Goal: Task Accomplishment & Management: Manage account settings

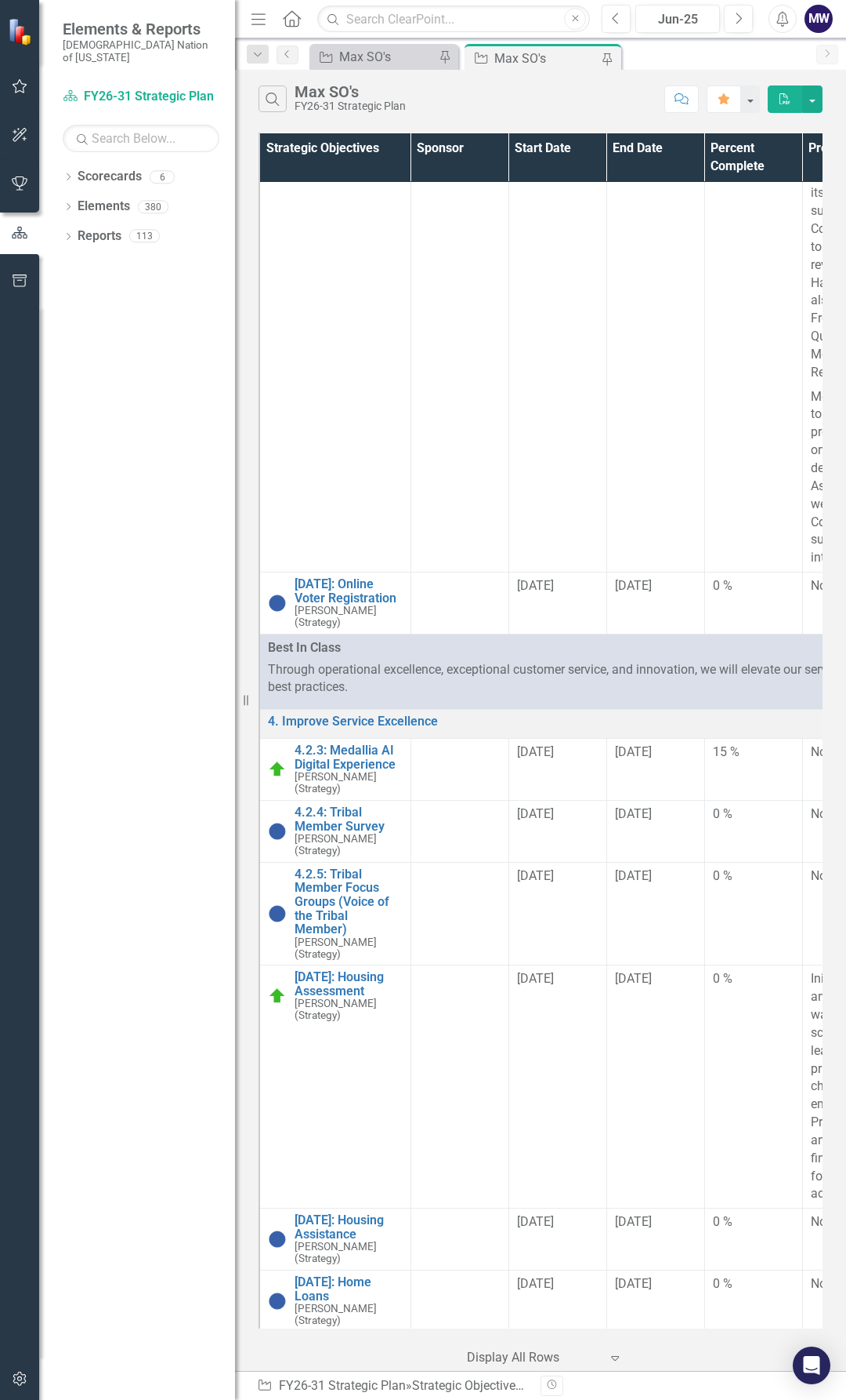
scroll to position [1255, 0]
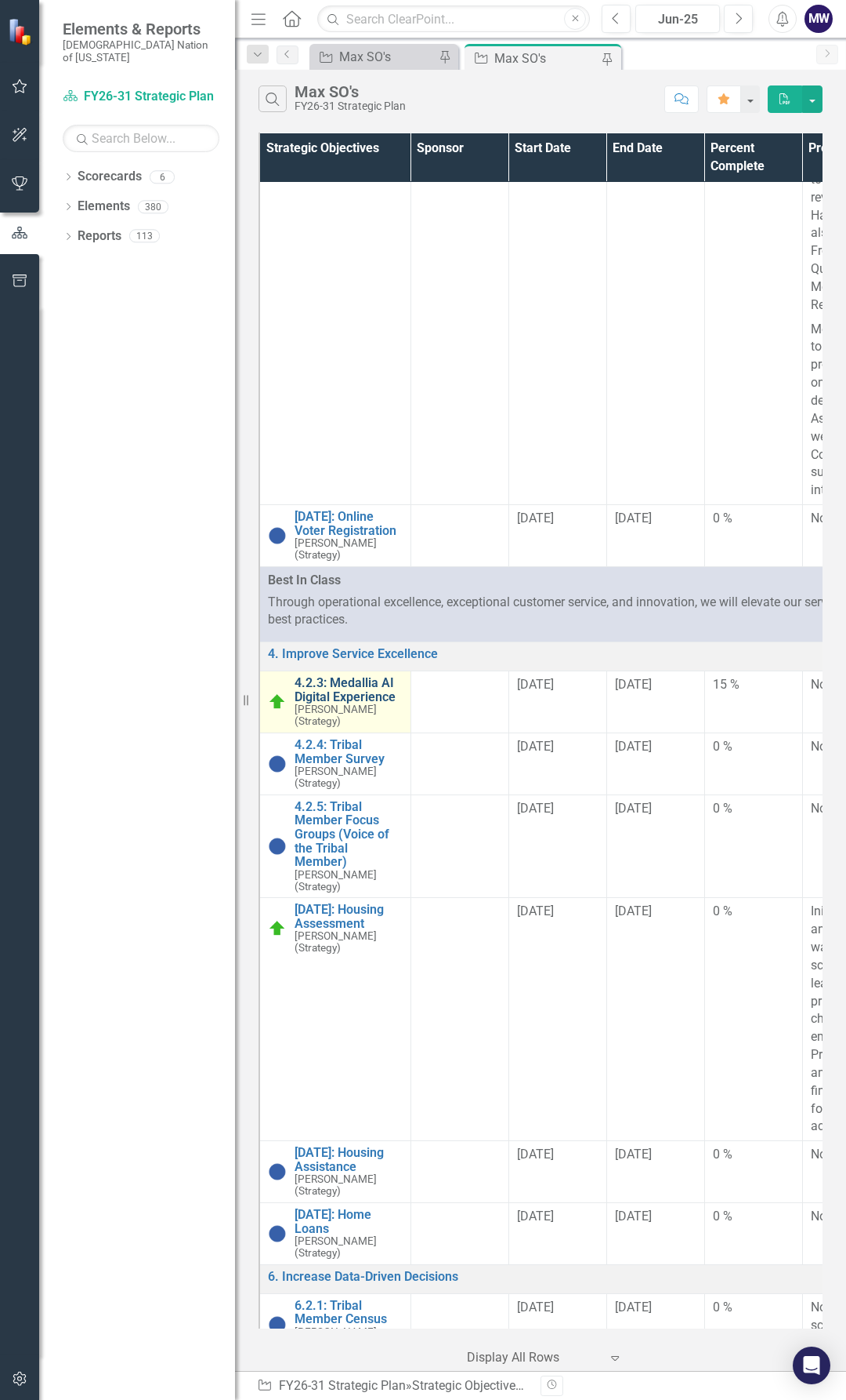
click at [358, 704] on link "4.2.3: Medallia AI Digital Experience" at bounding box center [348, 689] width 108 height 27
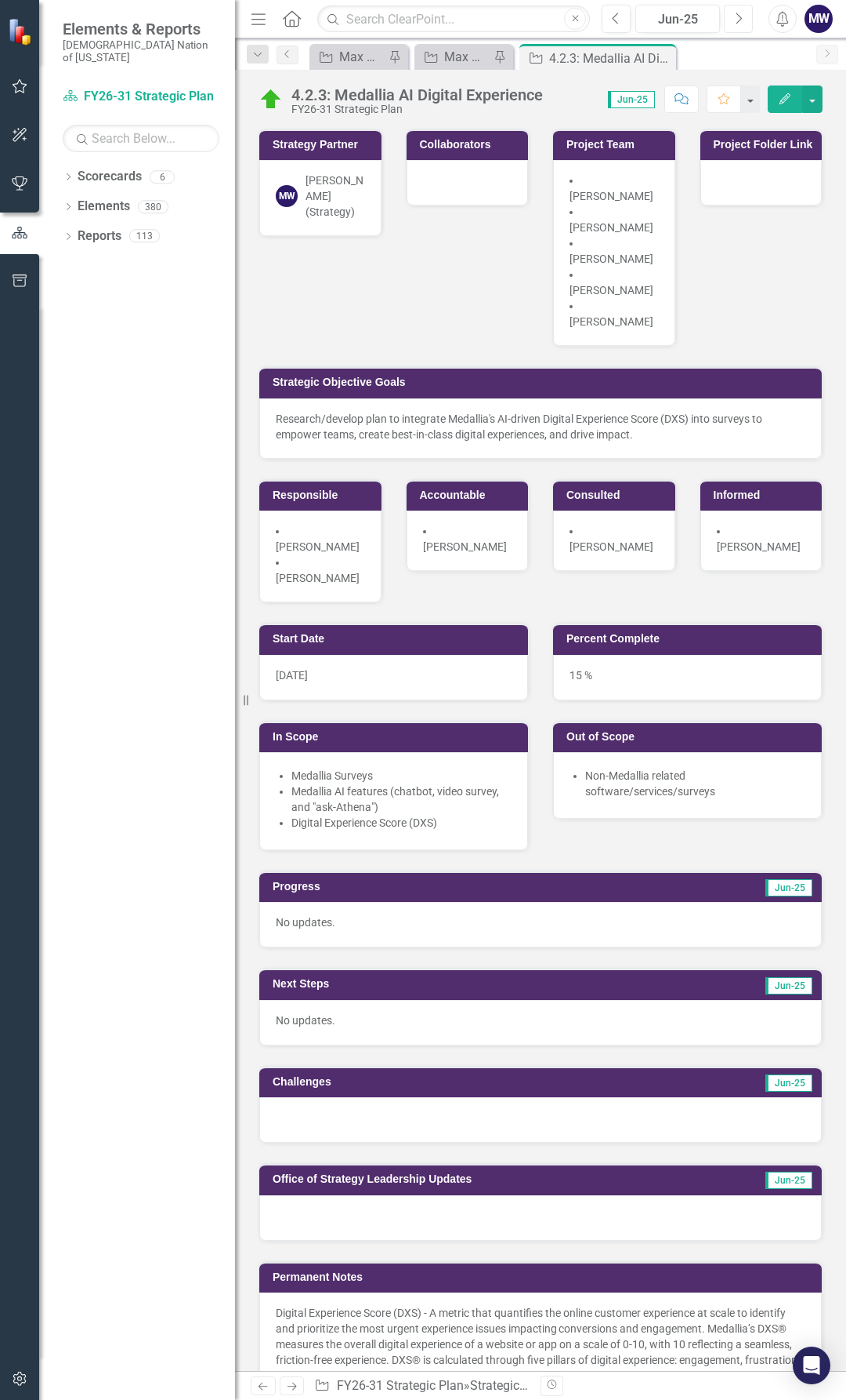
click at [741, 23] on icon "Next" at bounding box center [738, 19] width 8 height 14
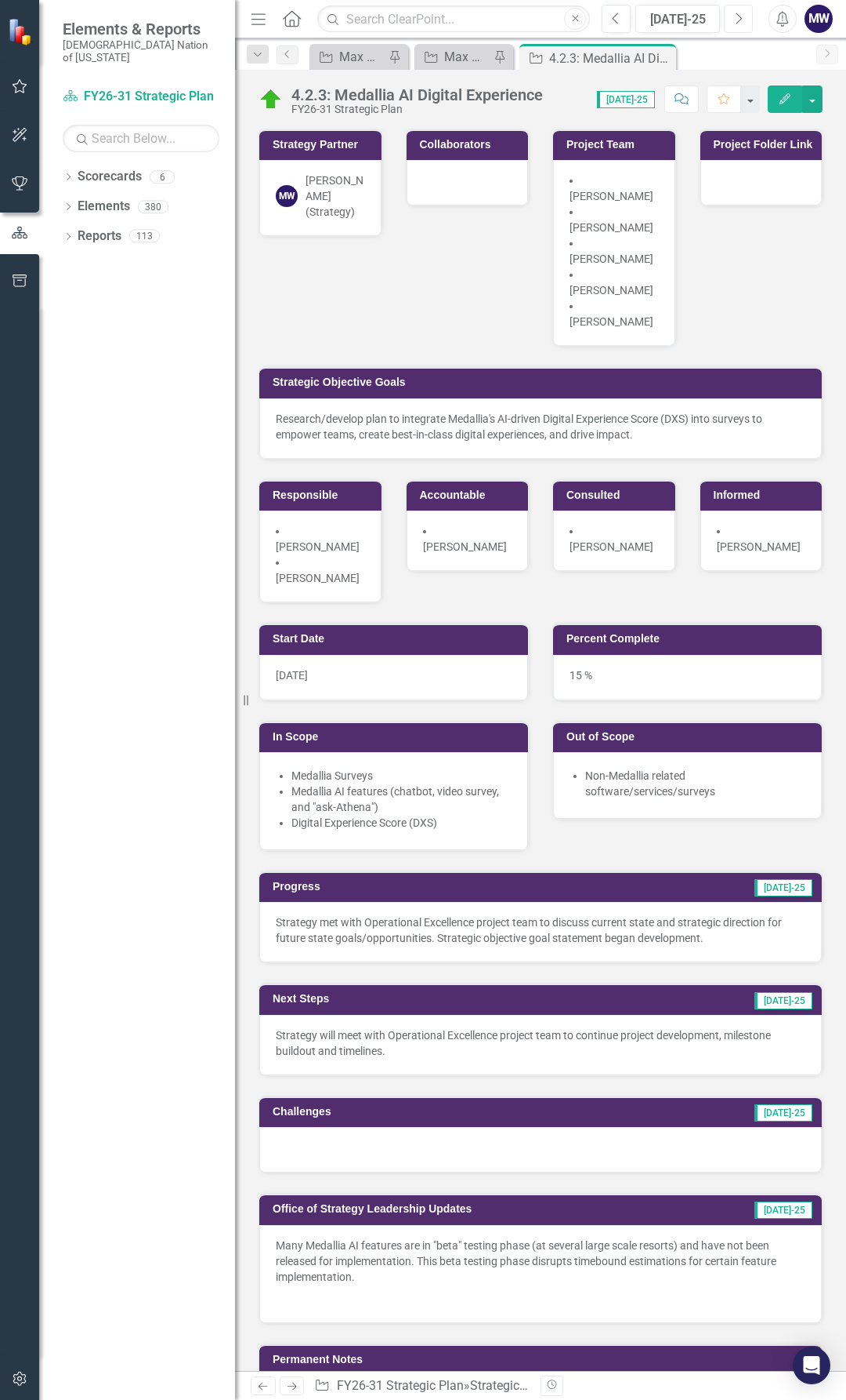
click at [738, 19] on icon "Next" at bounding box center [738, 19] width 8 height 14
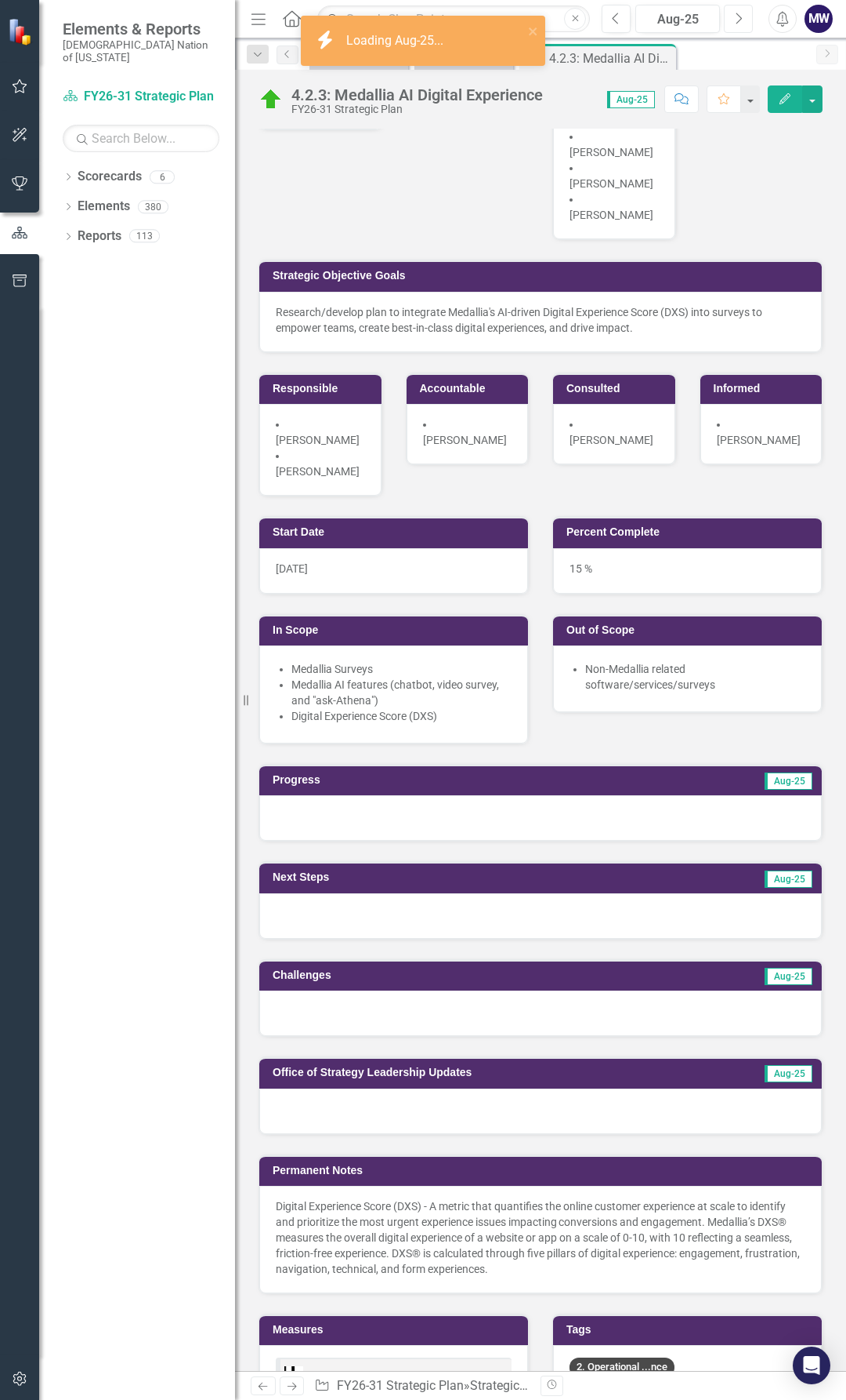
scroll to position [157, 0]
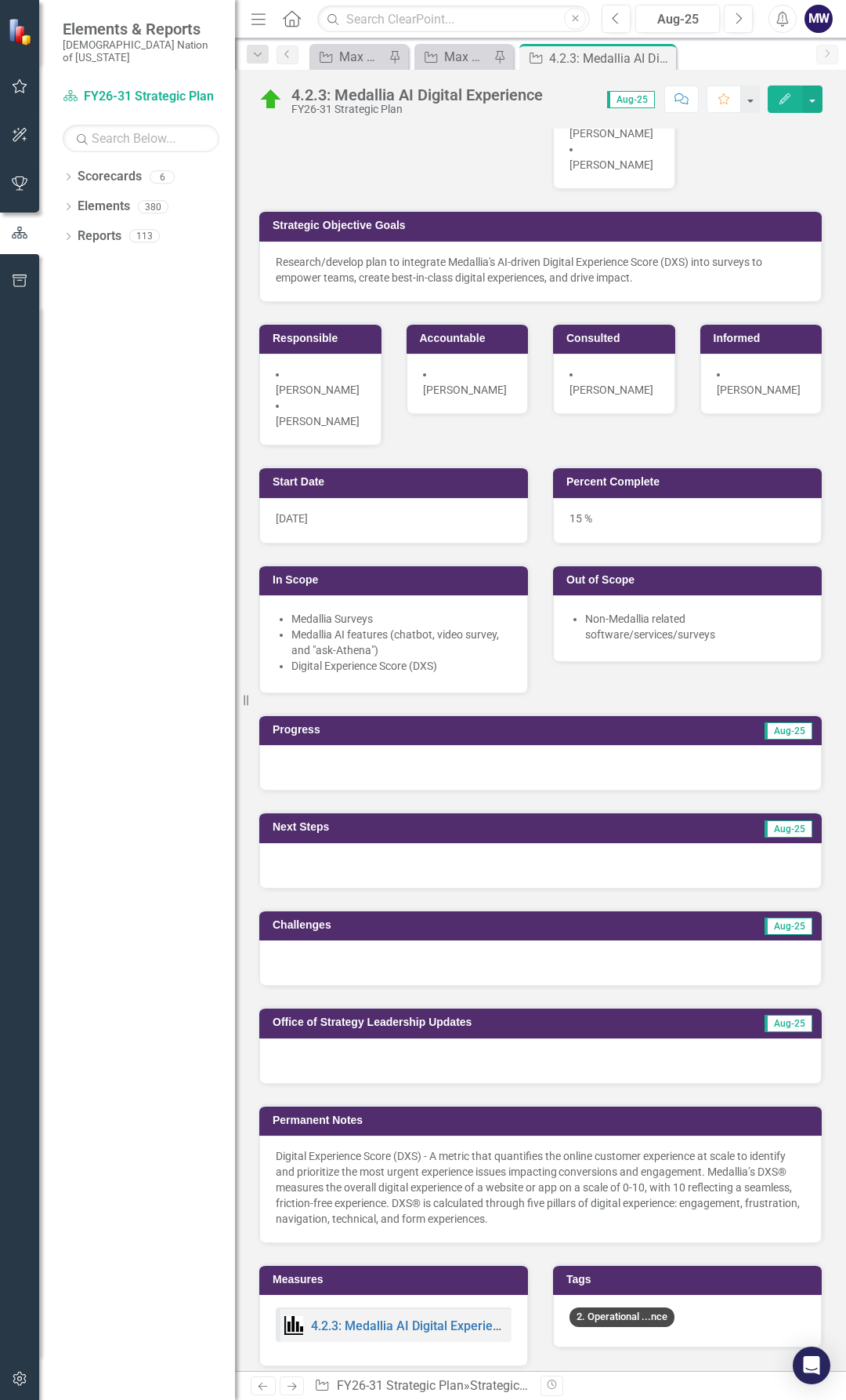
click at [619, 1148] on p "Digital Experience Score (DXS) - A metric that quantifies the online customer e…" at bounding box center [540, 1187] width 530 height 79
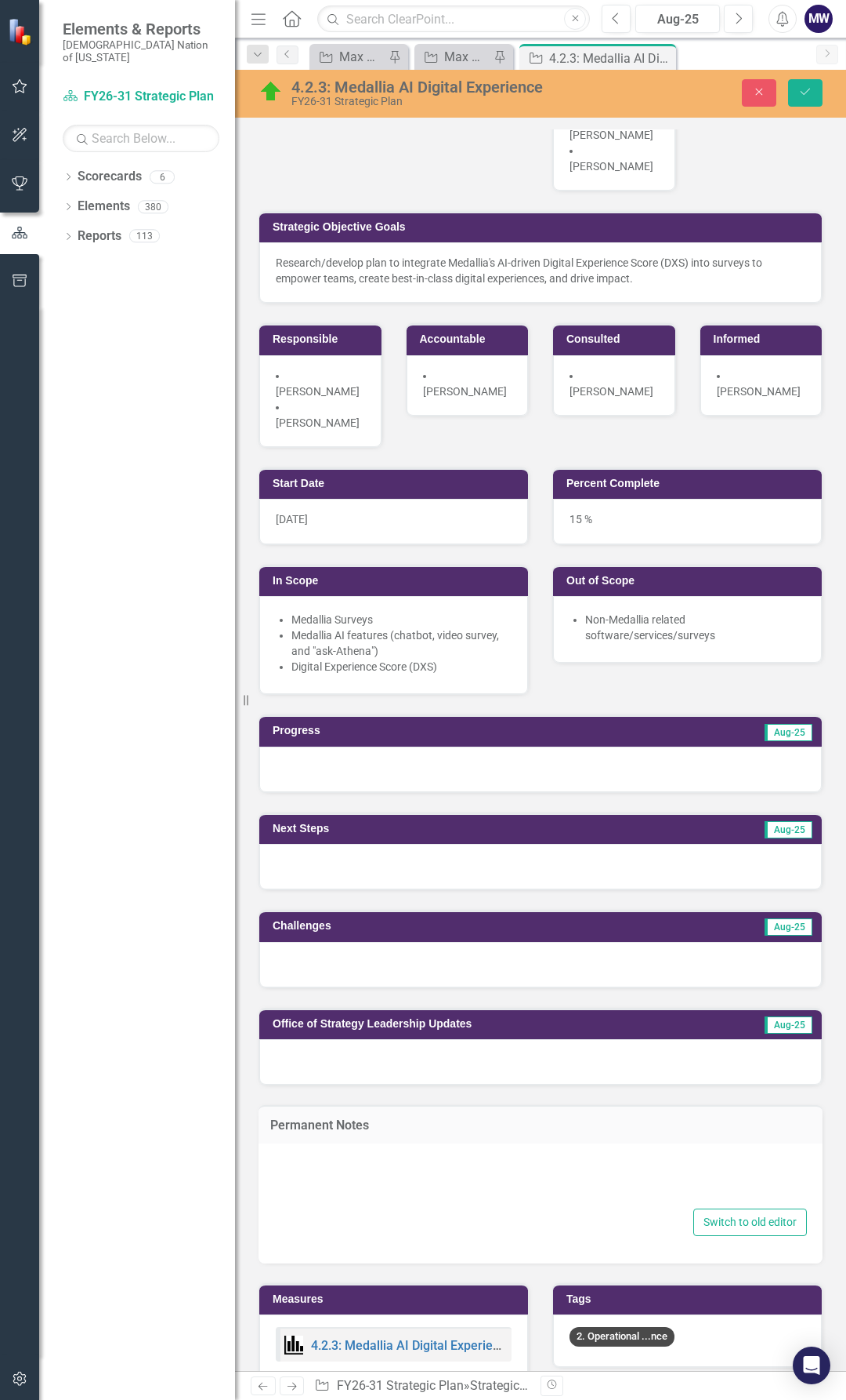
type textarea "<p>Digital Experience Score (DXS) - A metric that quantifies the online custome…"
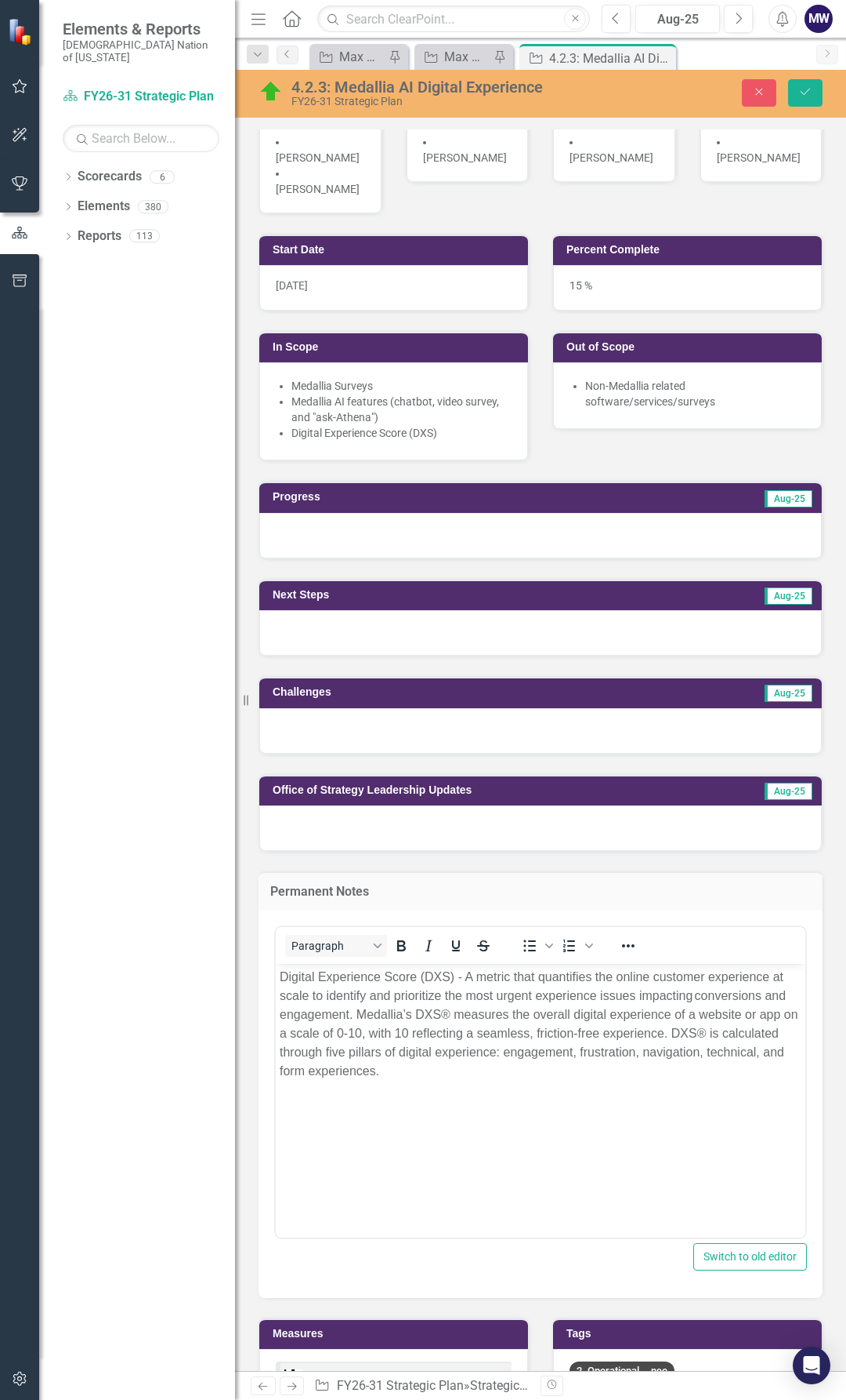
scroll to position [470, 0]
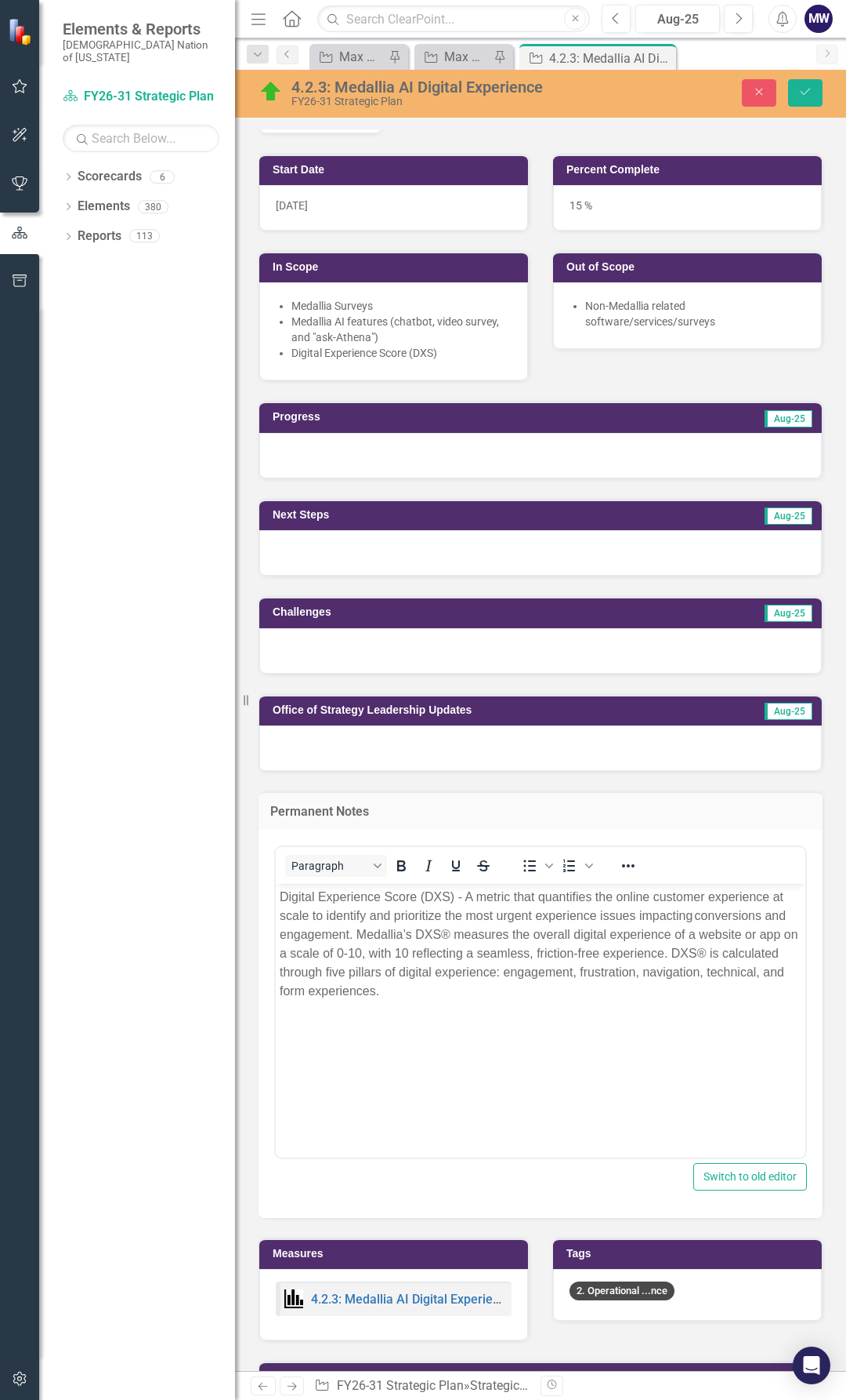
click at [497, 990] on p "Digital Experience Score (DXS) - A metric that quantifies the online customer e…" at bounding box center [540, 943] width 522 height 113
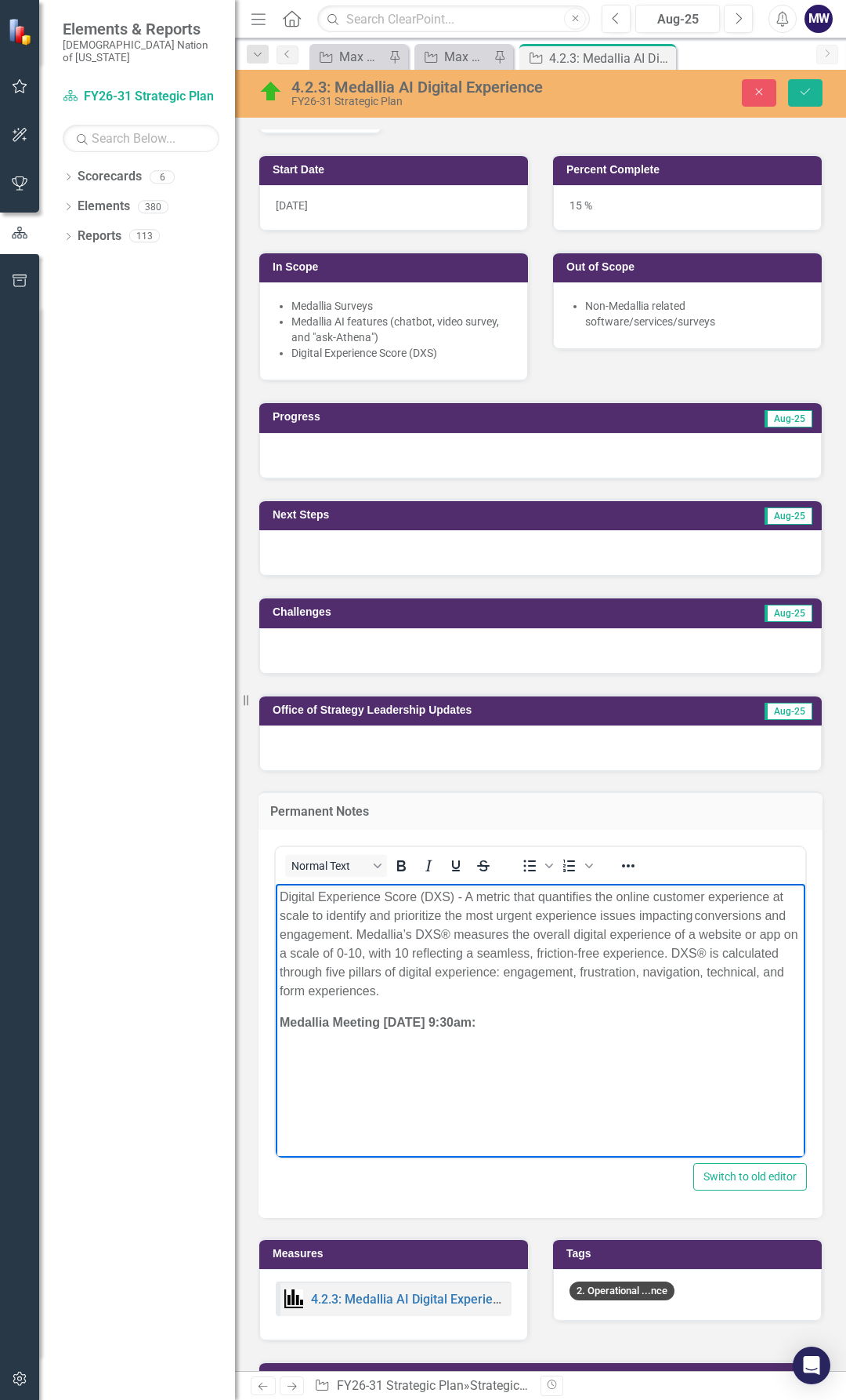
drag, startPoint x: 577, startPoint y: 1057, endPoint x: 568, endPoint y: 1061, distance: 9.8
click at [577, 1056] on p "﻿" at bounding box center [540, 1053] width 522 height 19
click at [456, 1071] on body "Digital Experience Score (DXS) - A metric that quantifies the online customer e…" at bounding box center [540, 1000] width 530 height 236
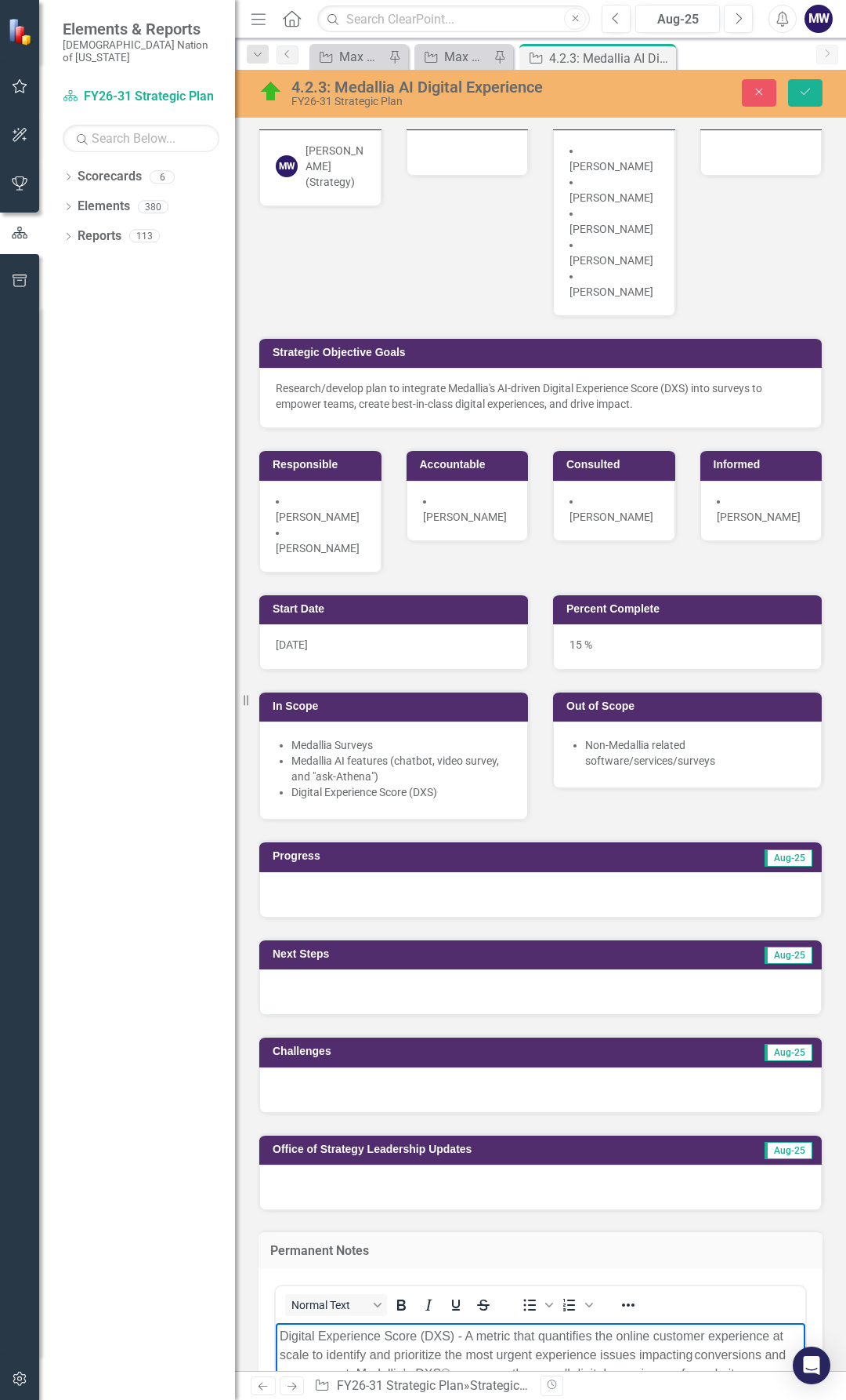
scroll to position [0, 0]
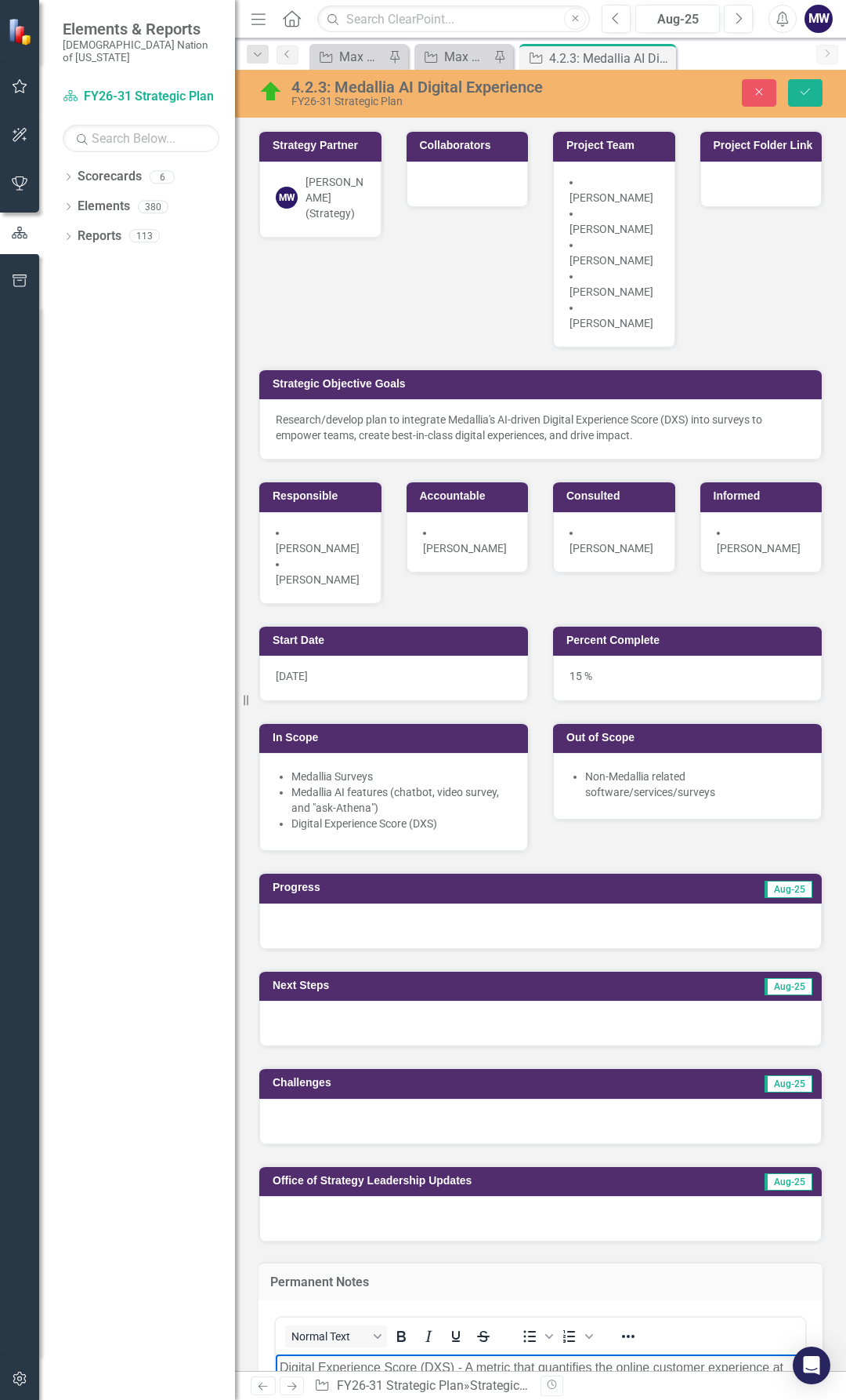
click at [390, 904] on div at bounding box center [541, 926] width 563 height 45
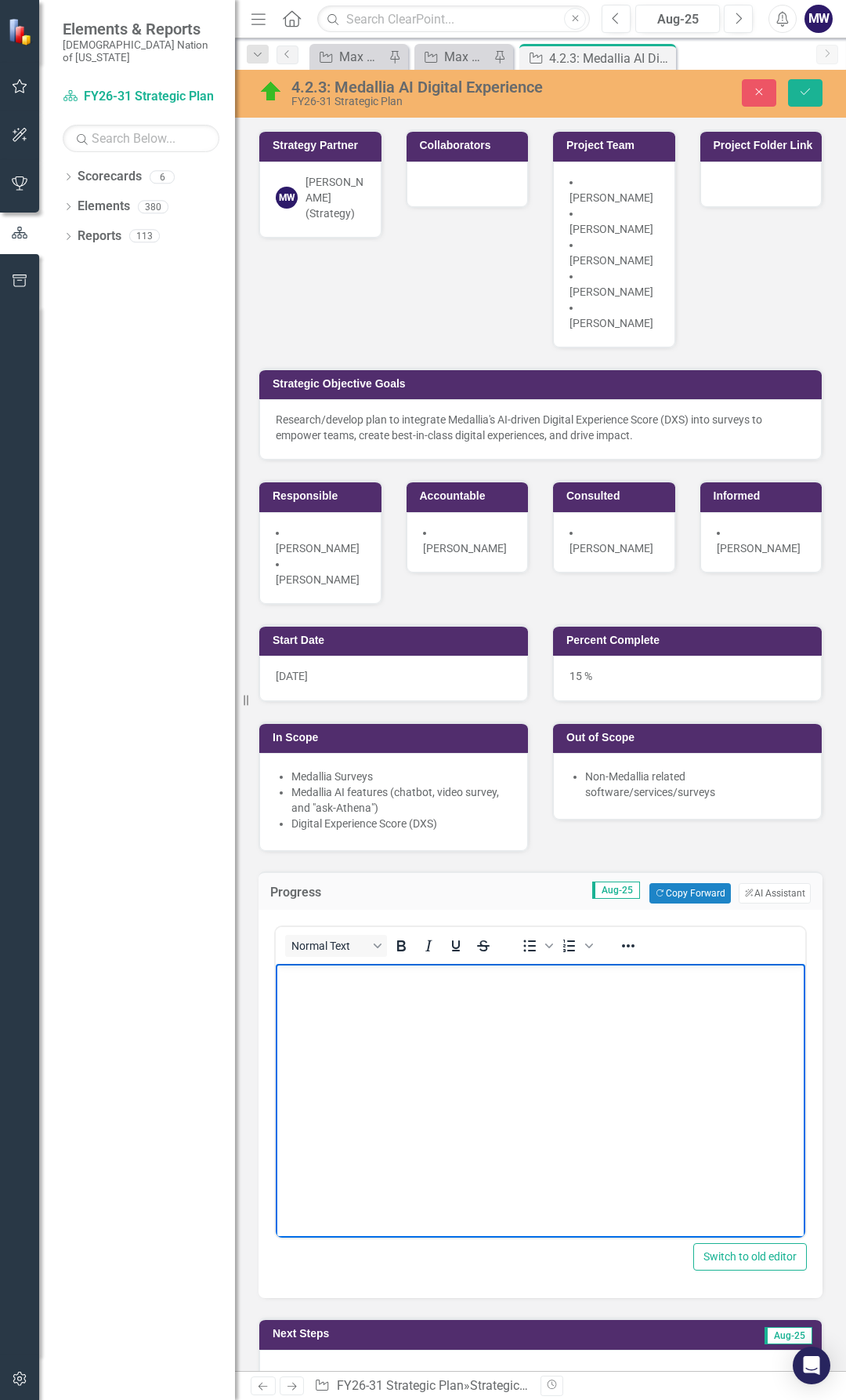
click at [365, 997] on body "Rich Text Area. Press ALT-0 for help." at bounding box center [540, 1081] width 530 height 236
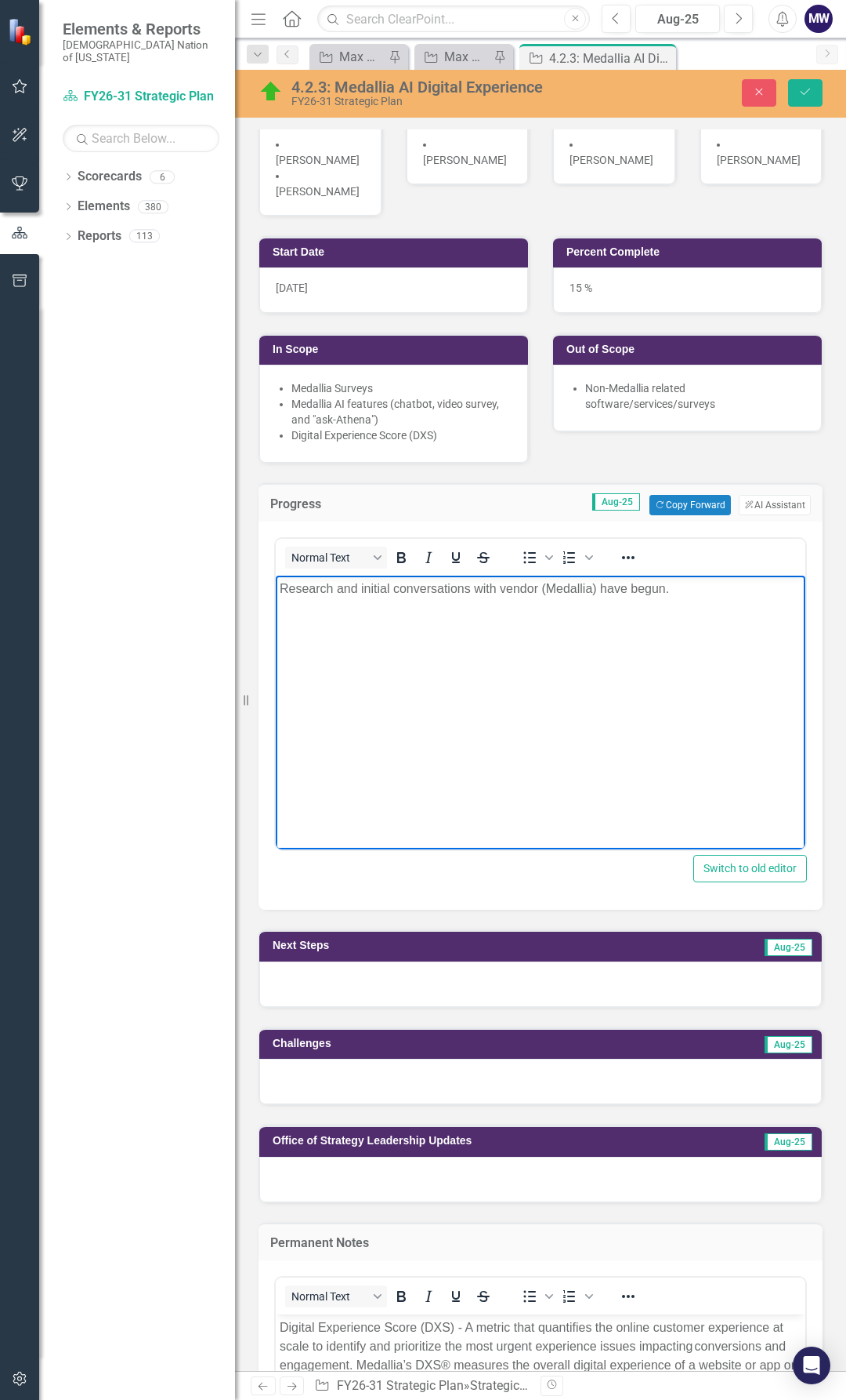
scroll to position [392, 0]
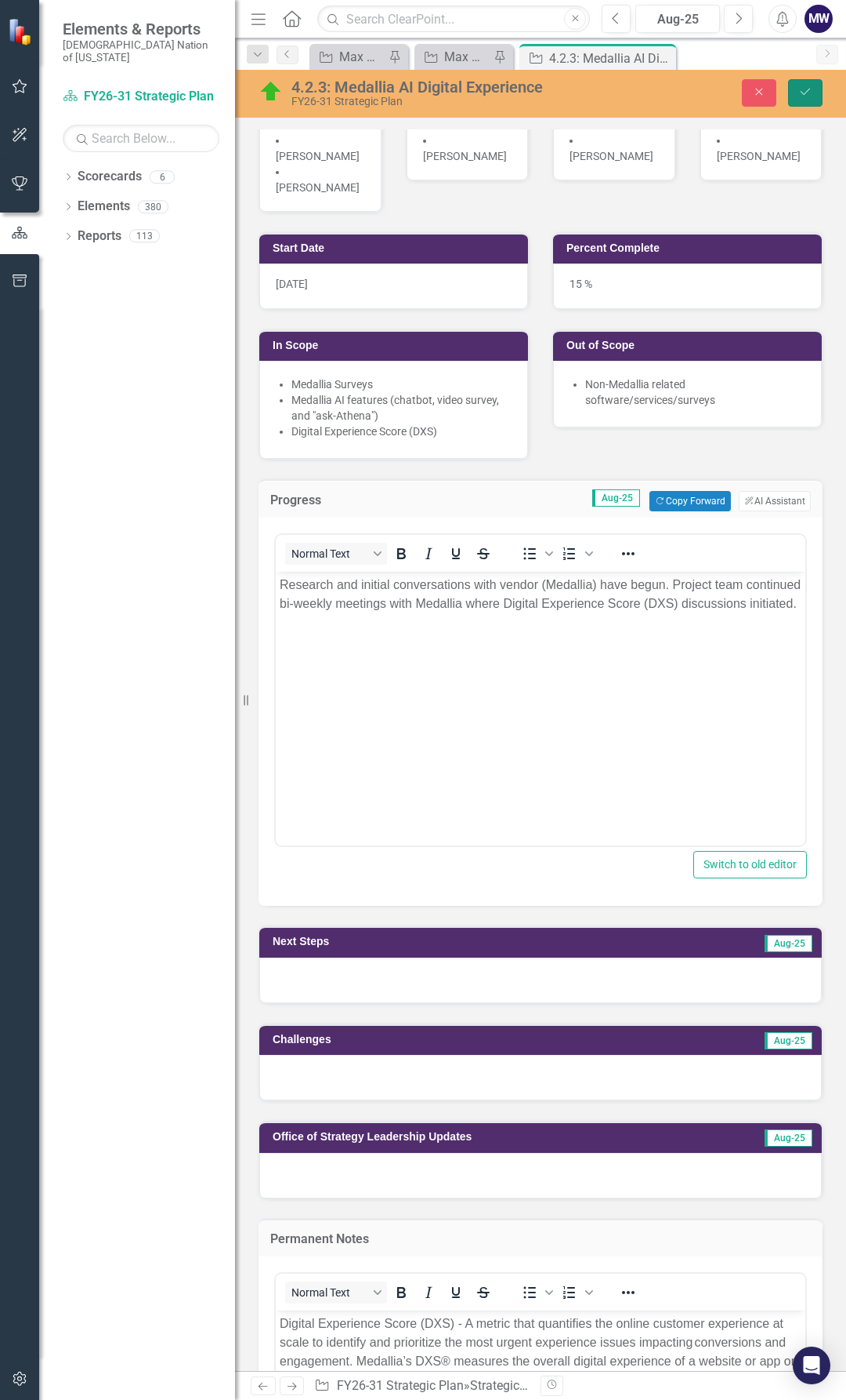
click at [807, 98] on icon "Save" at bounding box center [806, 92] width 14 height 11
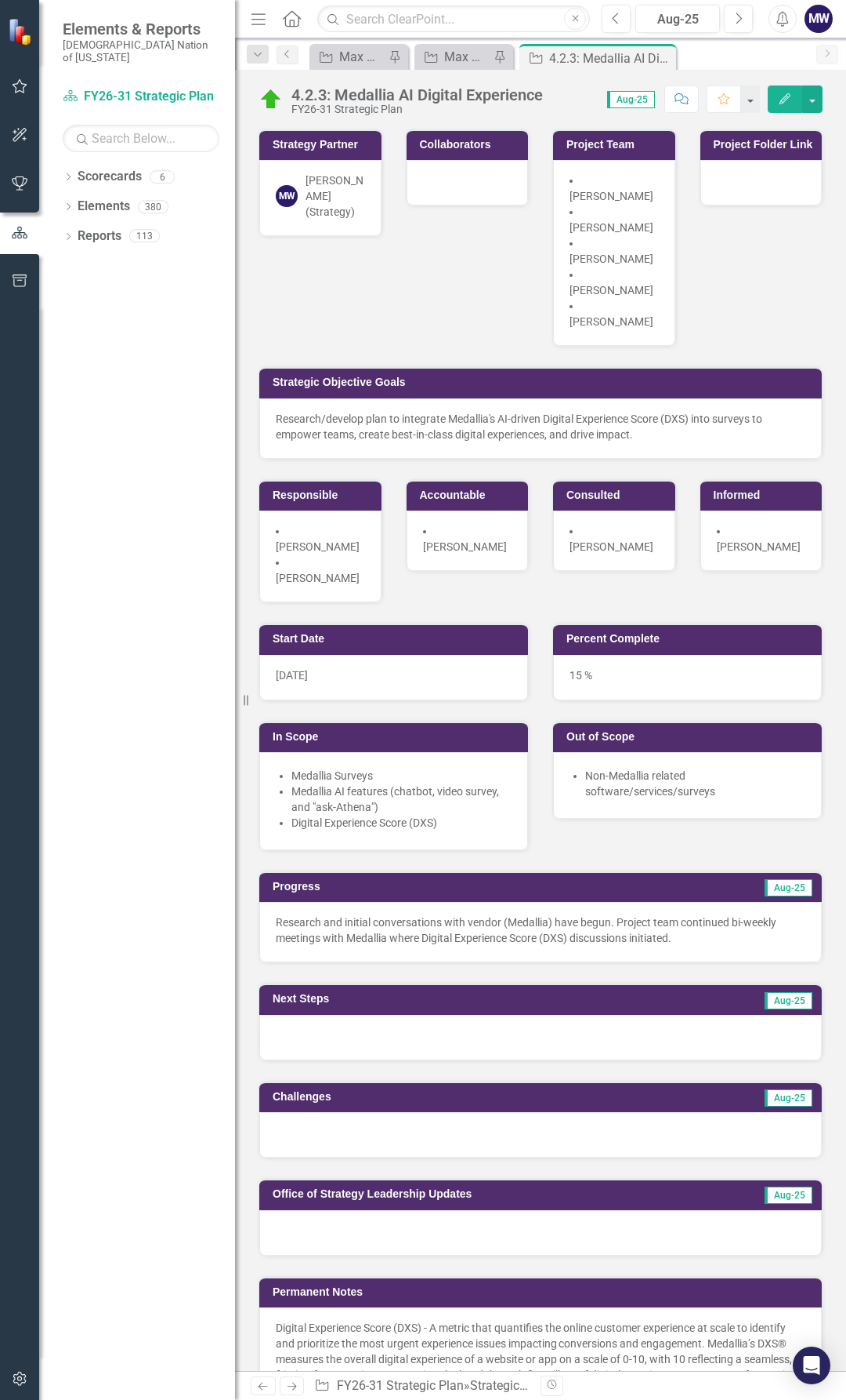
scroll to position [79, 0]
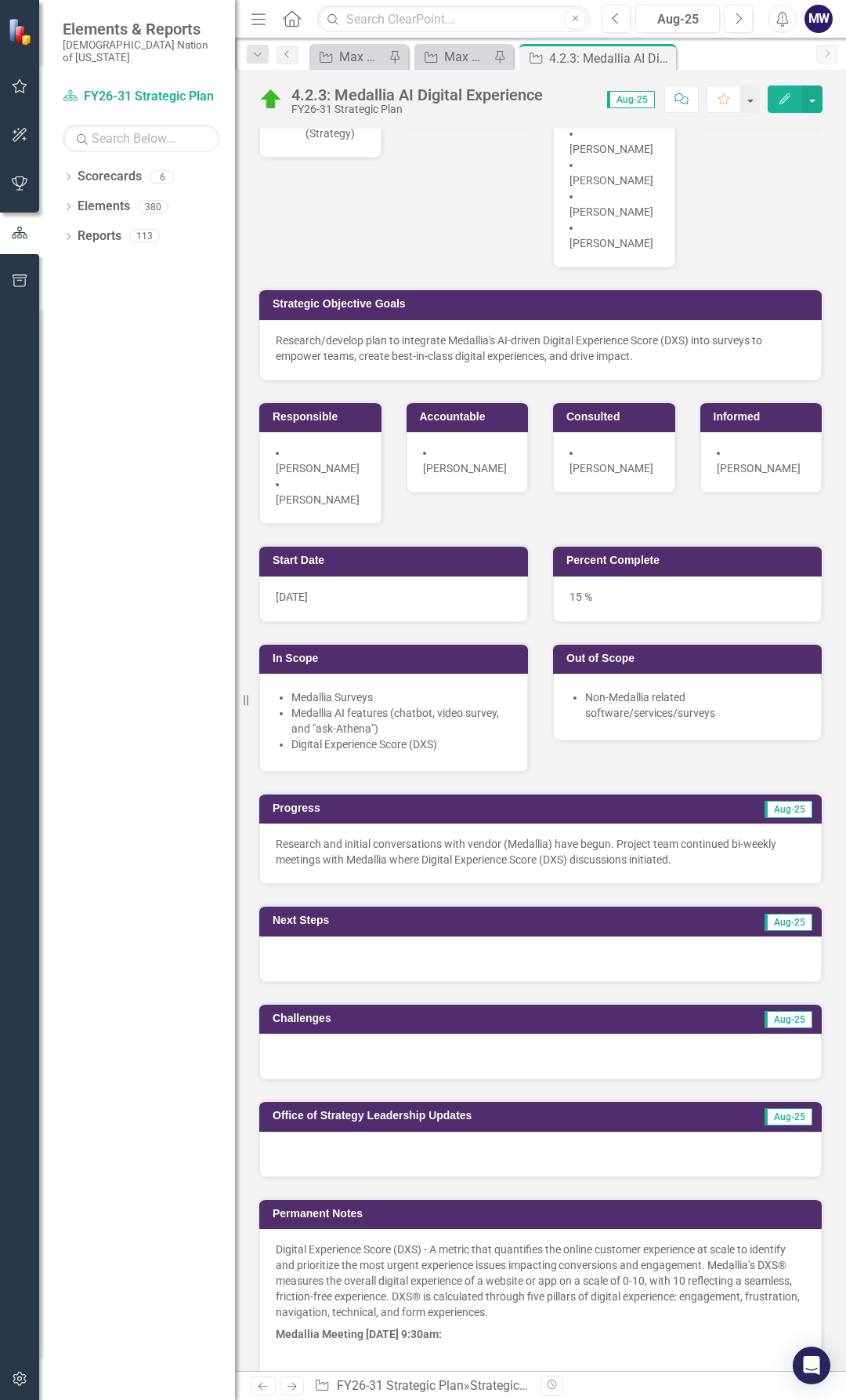
click at [581, 836] on p "Research and initial conversations with vendor (Medallia) have begun. Project t…" at bounding box center [540, 851] width 530 height 31
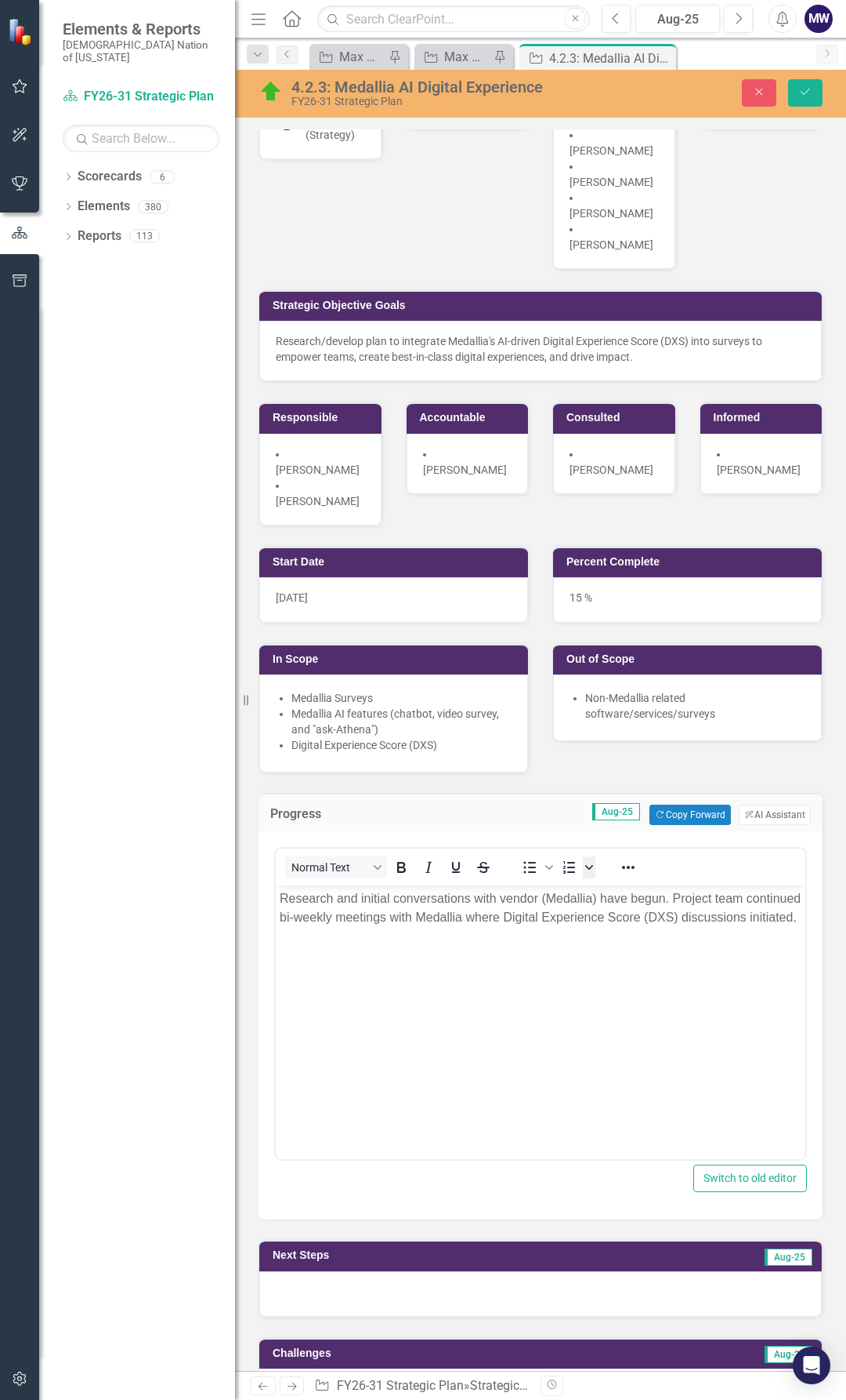
scroll to position [0, 0]
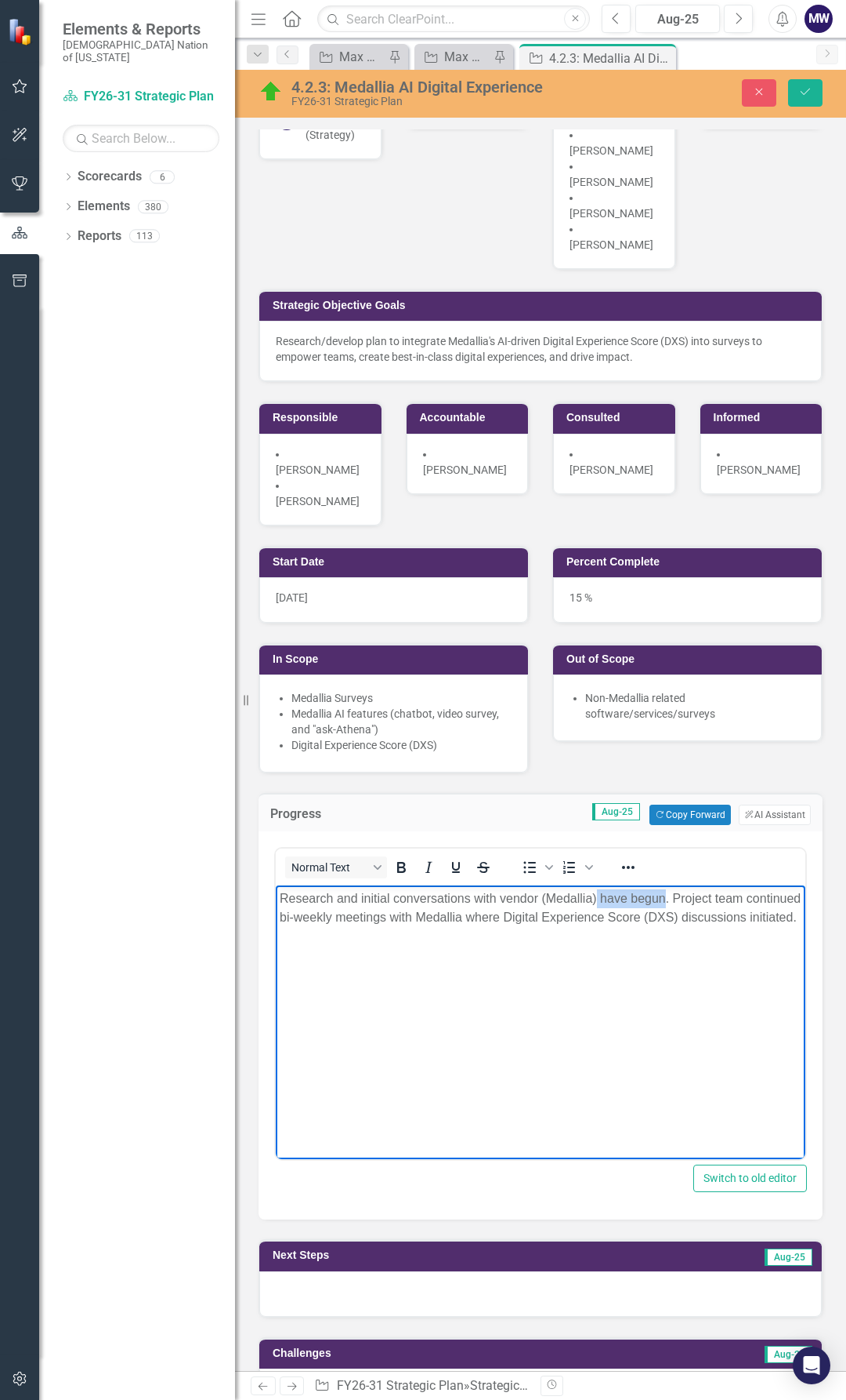
drag, startPoint x: 664, startPoint y: 899, endPoint x: 596, endPoint y: 896, distance: 68.1
click at [596, 896] on p "Research and initial conversations with vendor (Medallia) have begun. Project t…" at bounding box center [540, 908] width 522 height 38
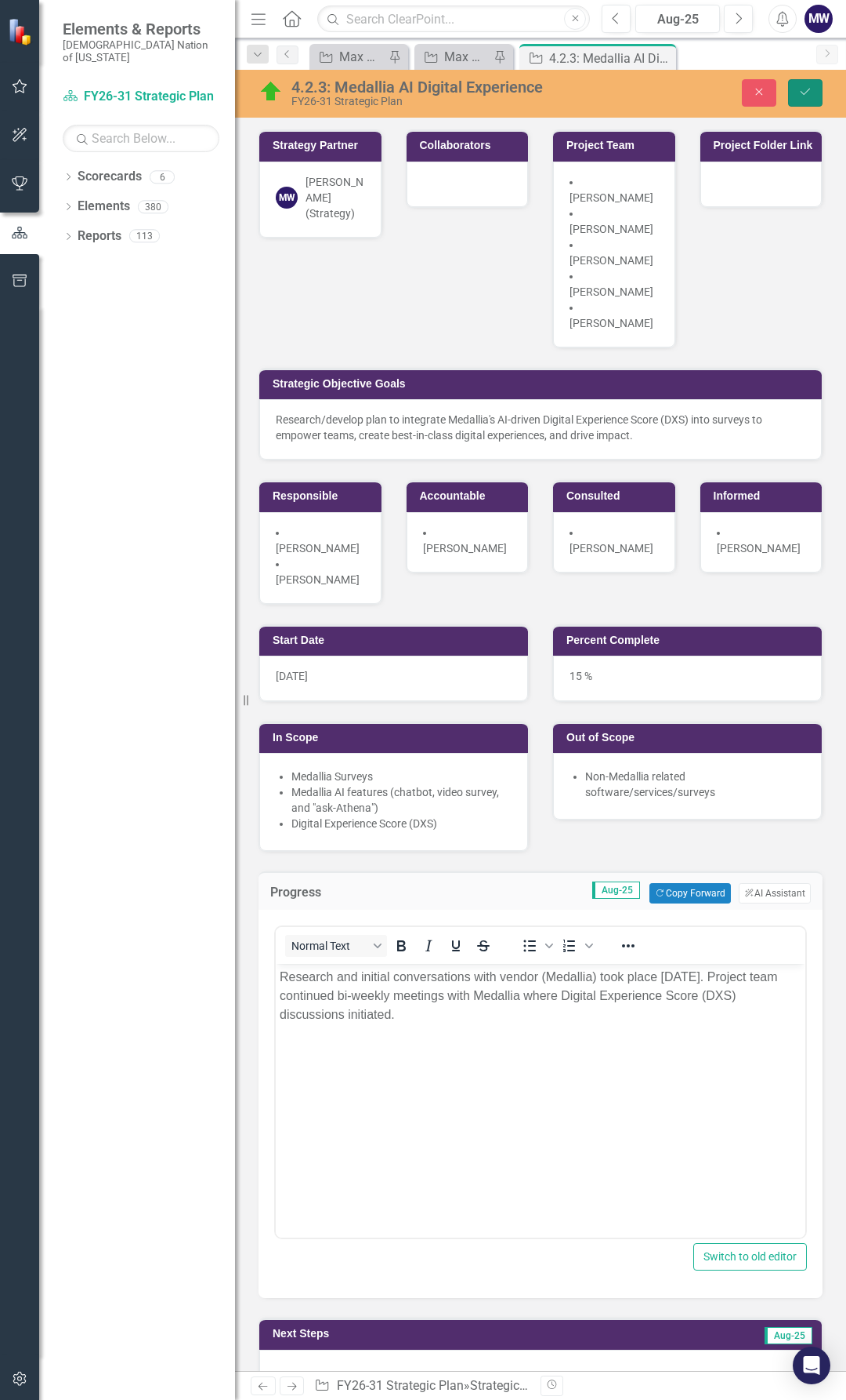
click at [804, 97] on icon "Save" at bounding box center [806, 92] width 14 height 11
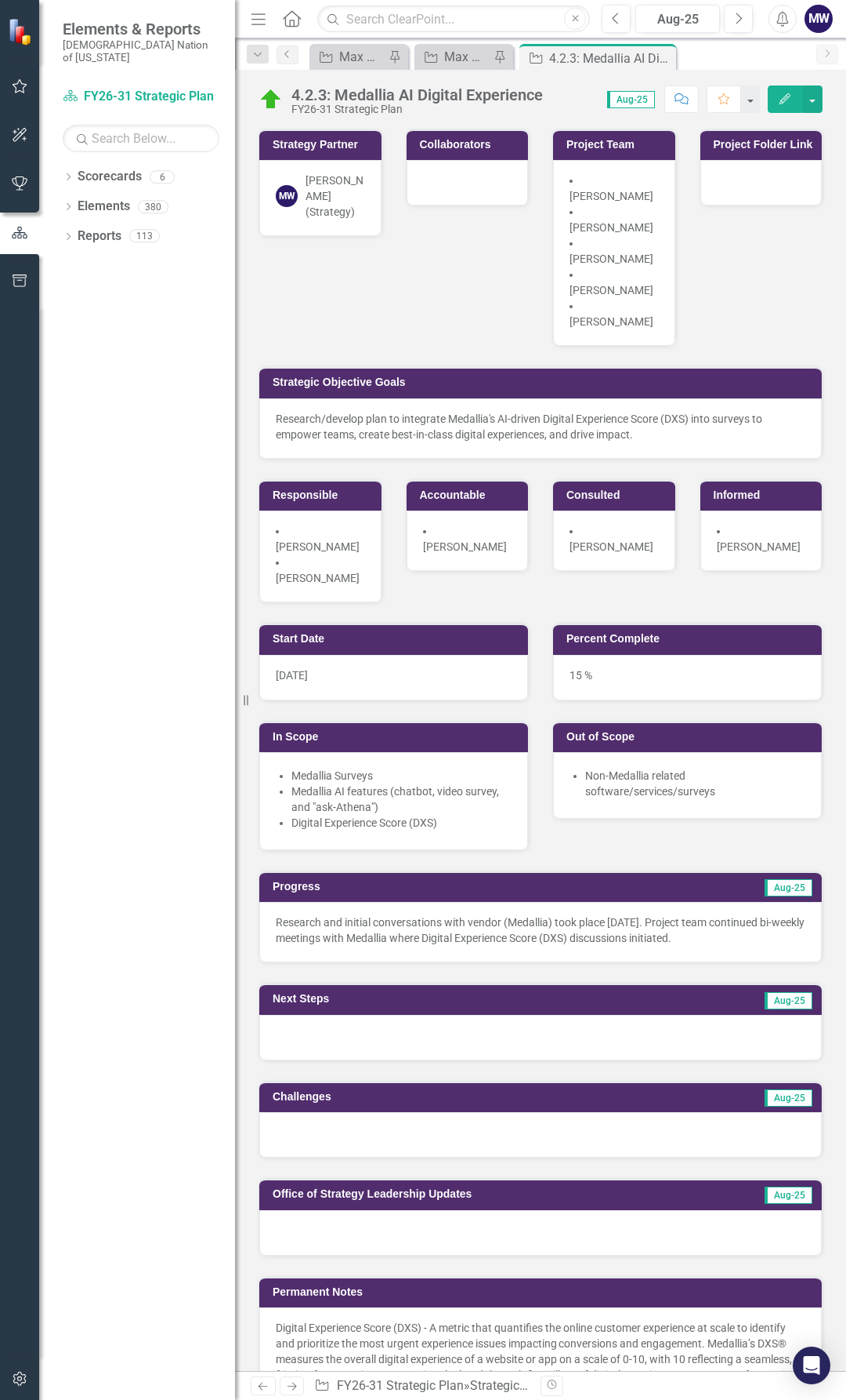
click at [674, 914] on p "Research and initial conversations with vendor (Medallia) took place [DATE]. Pr…" at bounding box center [540, 929] width 530 height 31
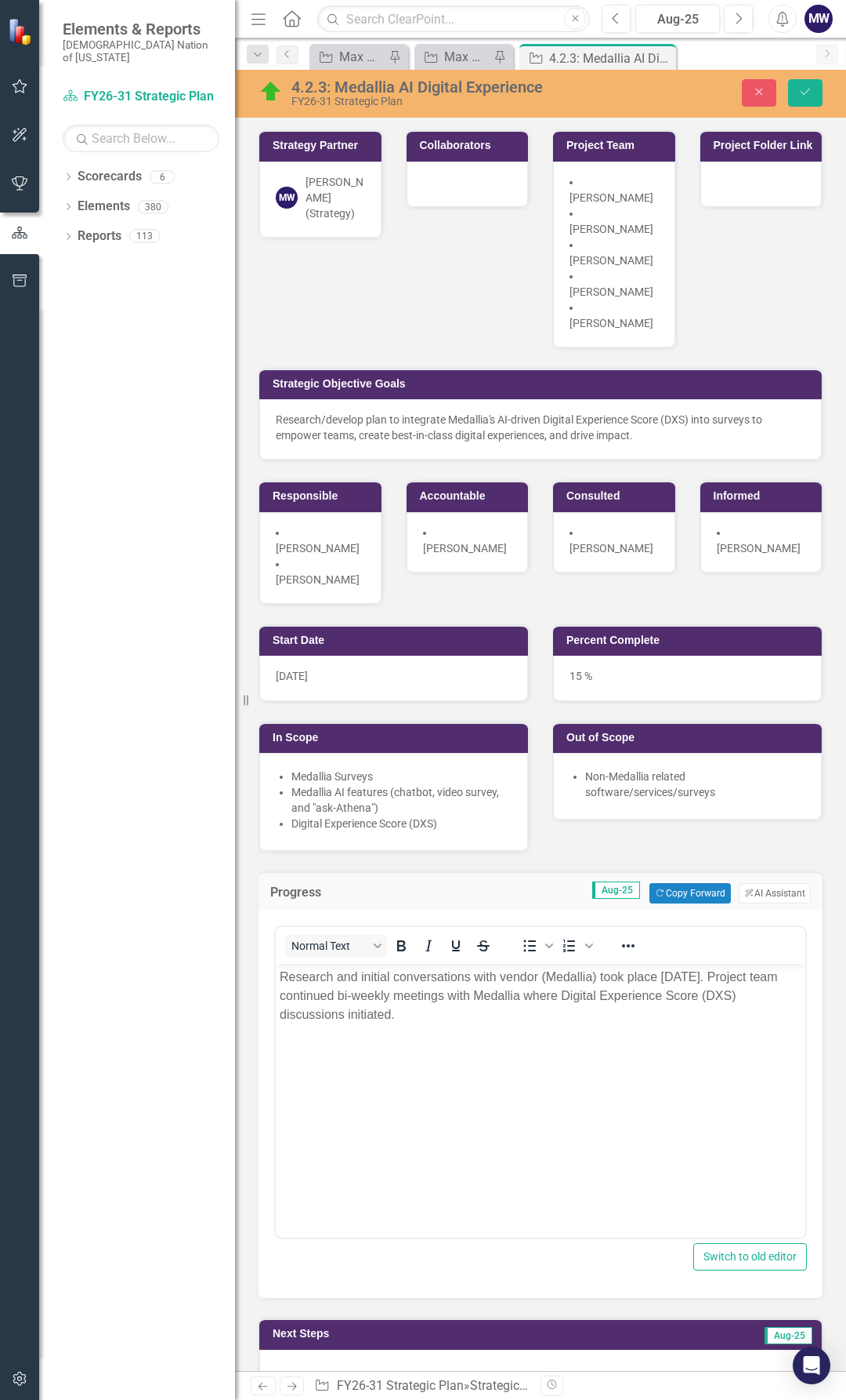
click at [321, 1015] on p "Research and initial conversations with vendor (Medallia) took place [DATE]. Pr…" at bounding box center [540, 996] width 522 height 56
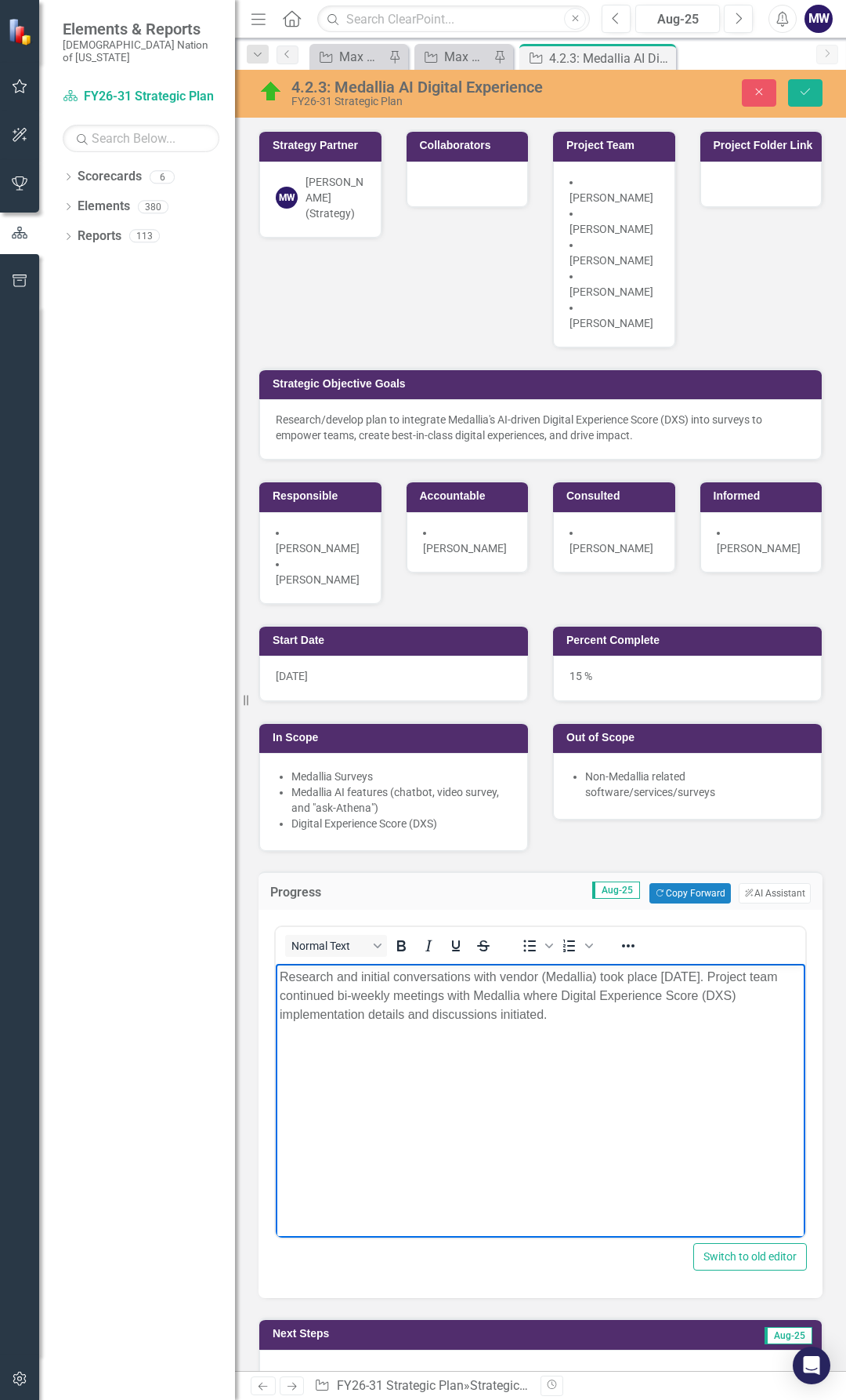
click at [612, 1007] on p "Research and initial conversations with vendor (Medallia) took place [DATE]. Pr…" at bounding box center [540, 996] width 522 height 56
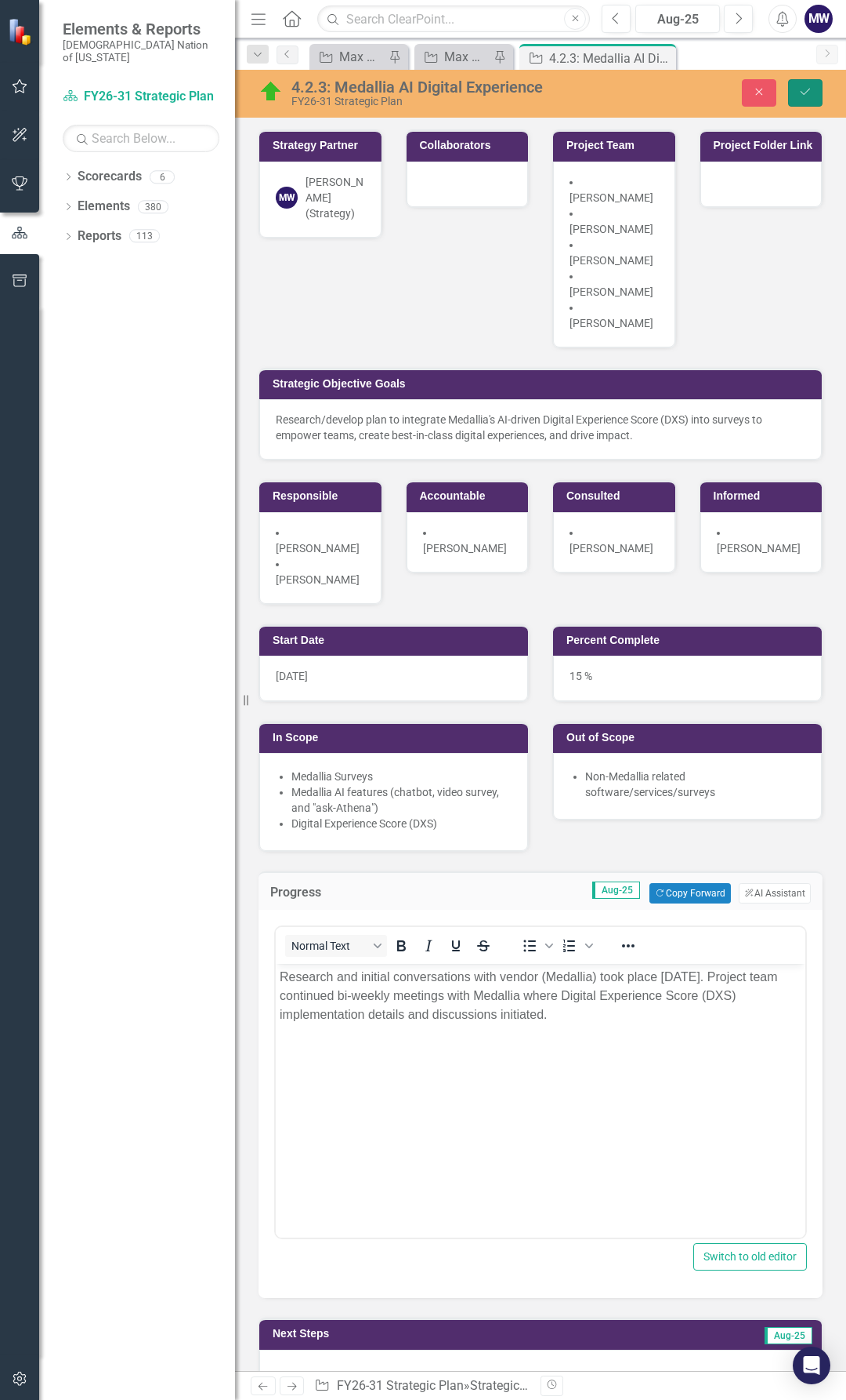
click at [797, 92] on button "Save" at bounding box center [806, 92] width 35 height 27
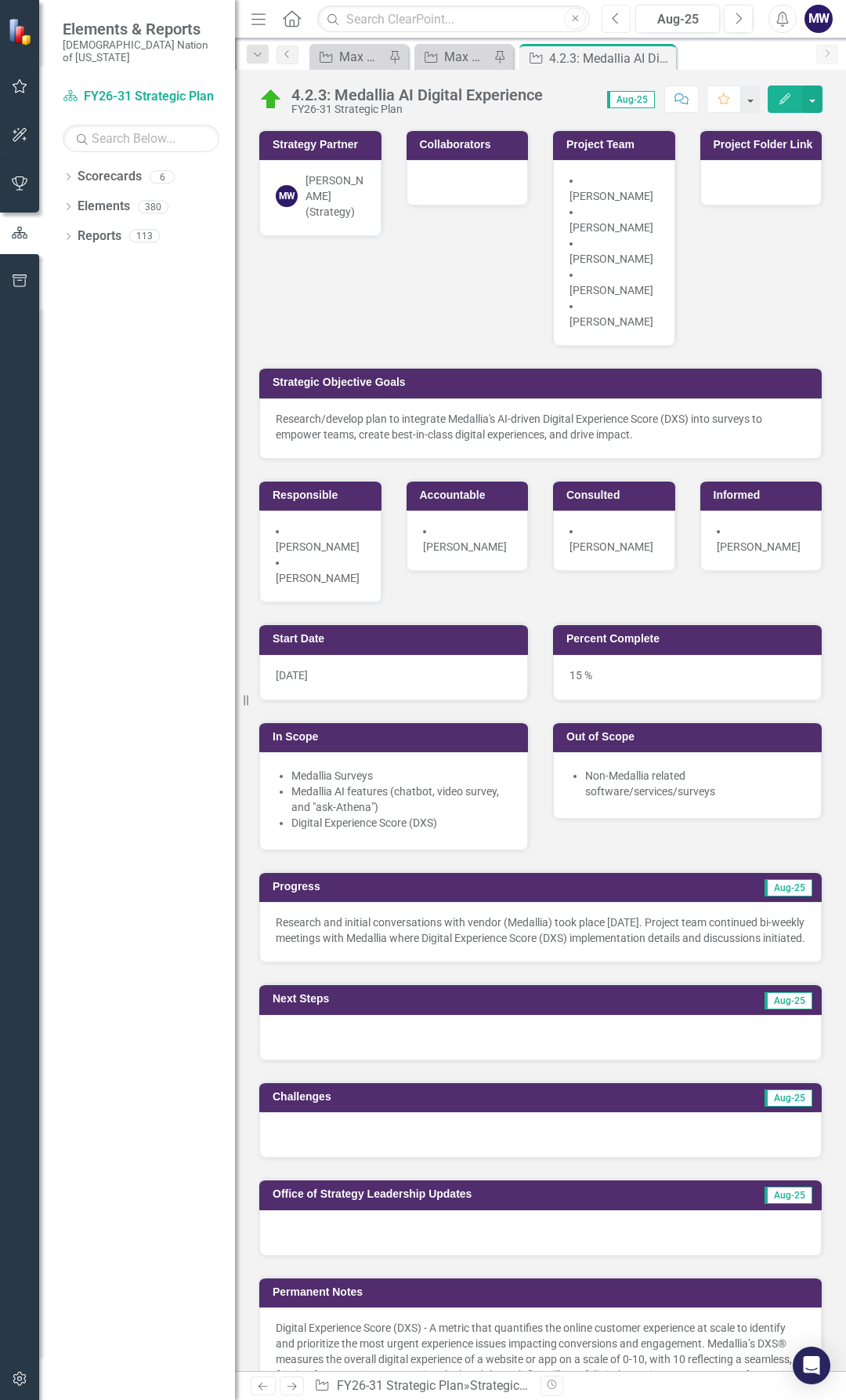
click at [616, 13] on icon "Previous" at bounding box center [616, 19] width 8 height 14
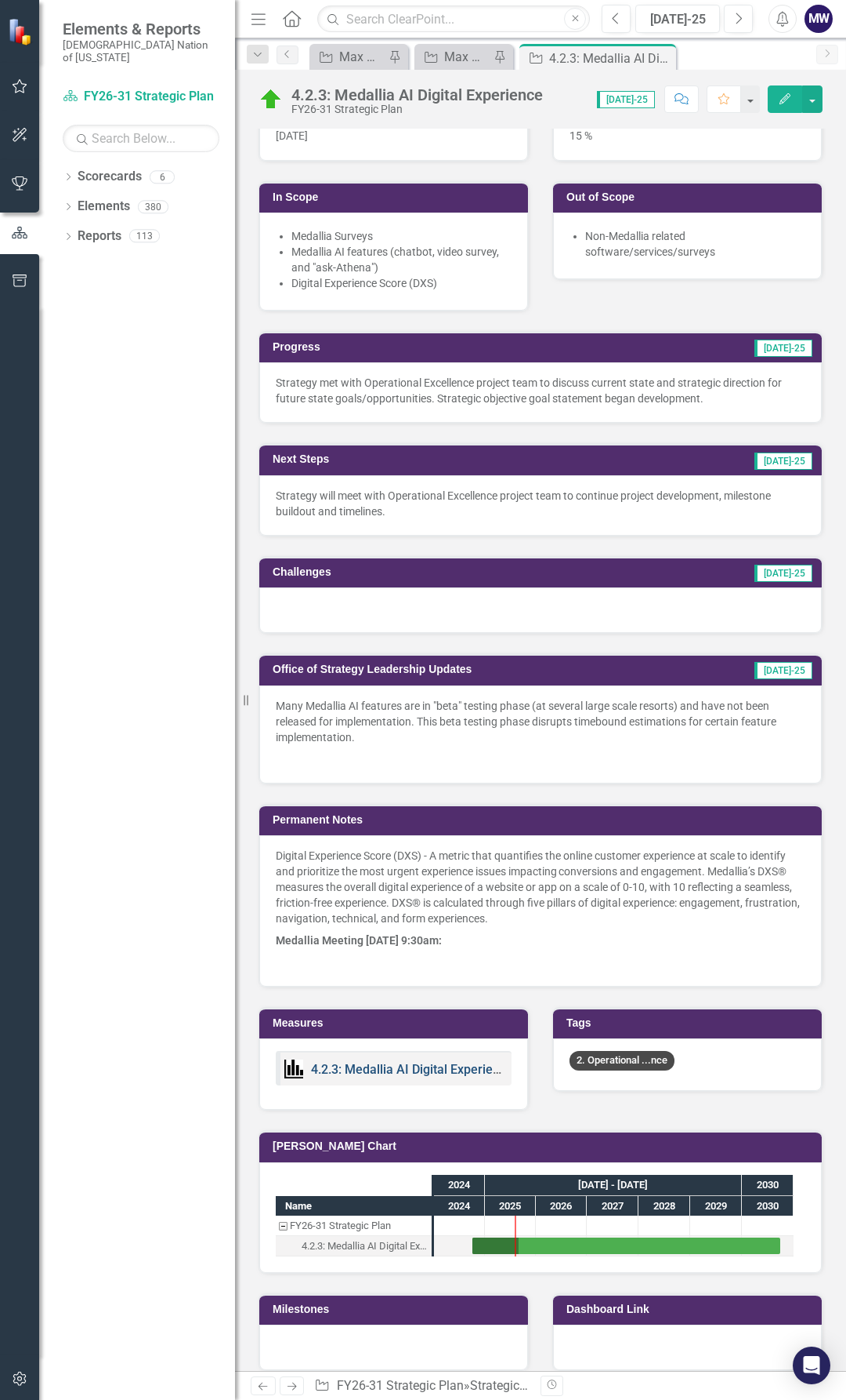
scroll to position [510, 0]
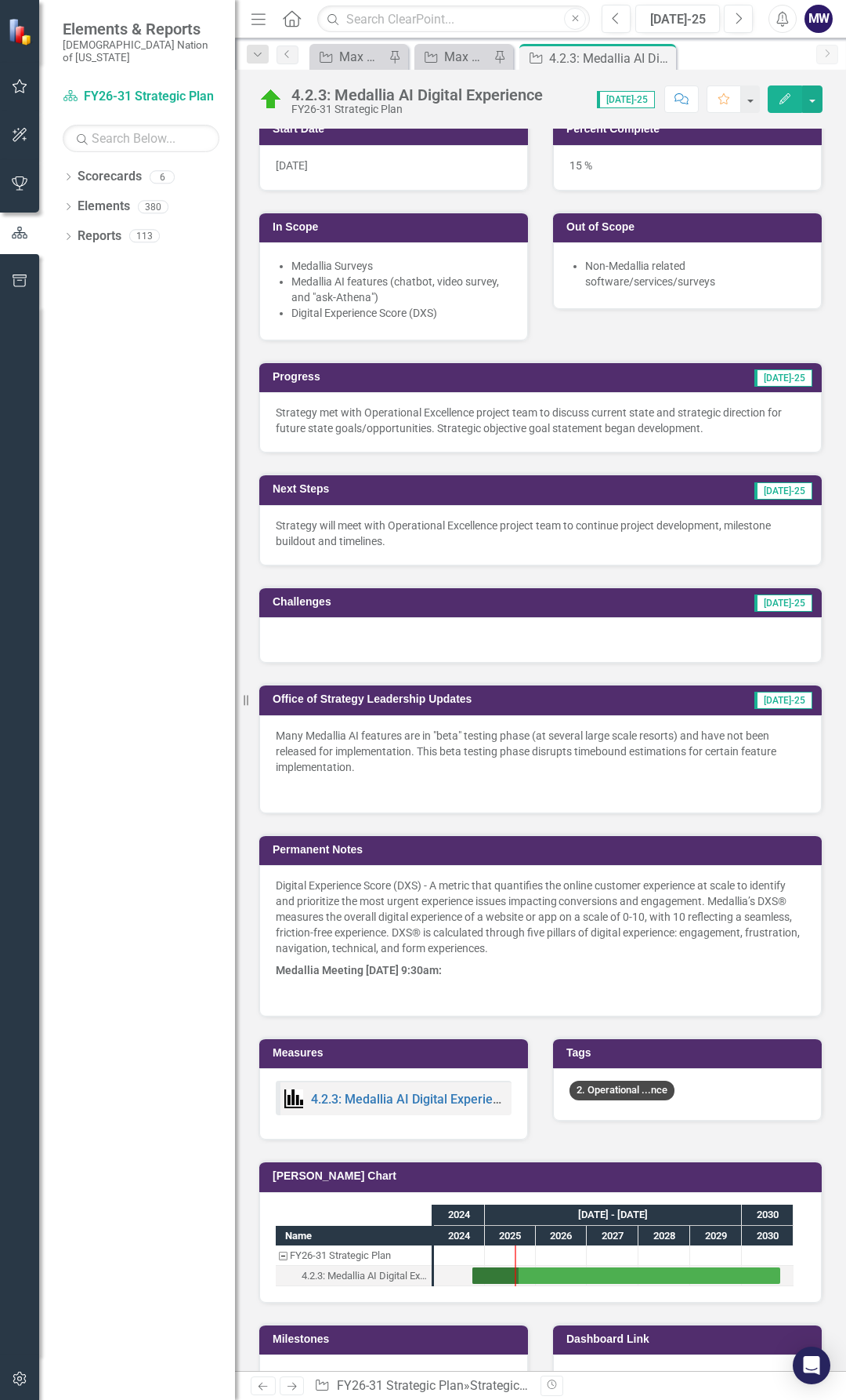
click at [485, 981] on p at bounding box center [540, 990] width 530 height 19
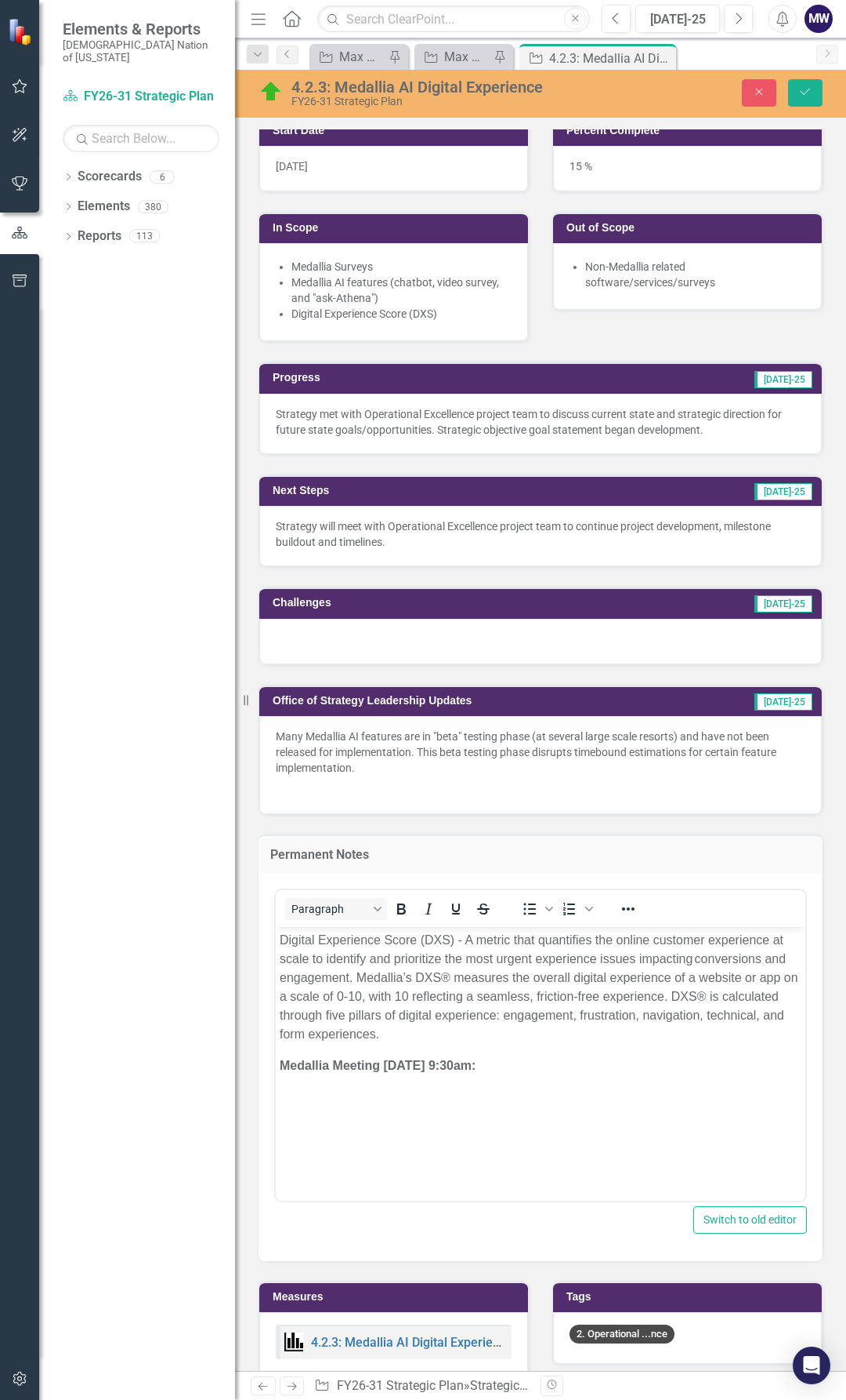
scroll to position [0, 0]
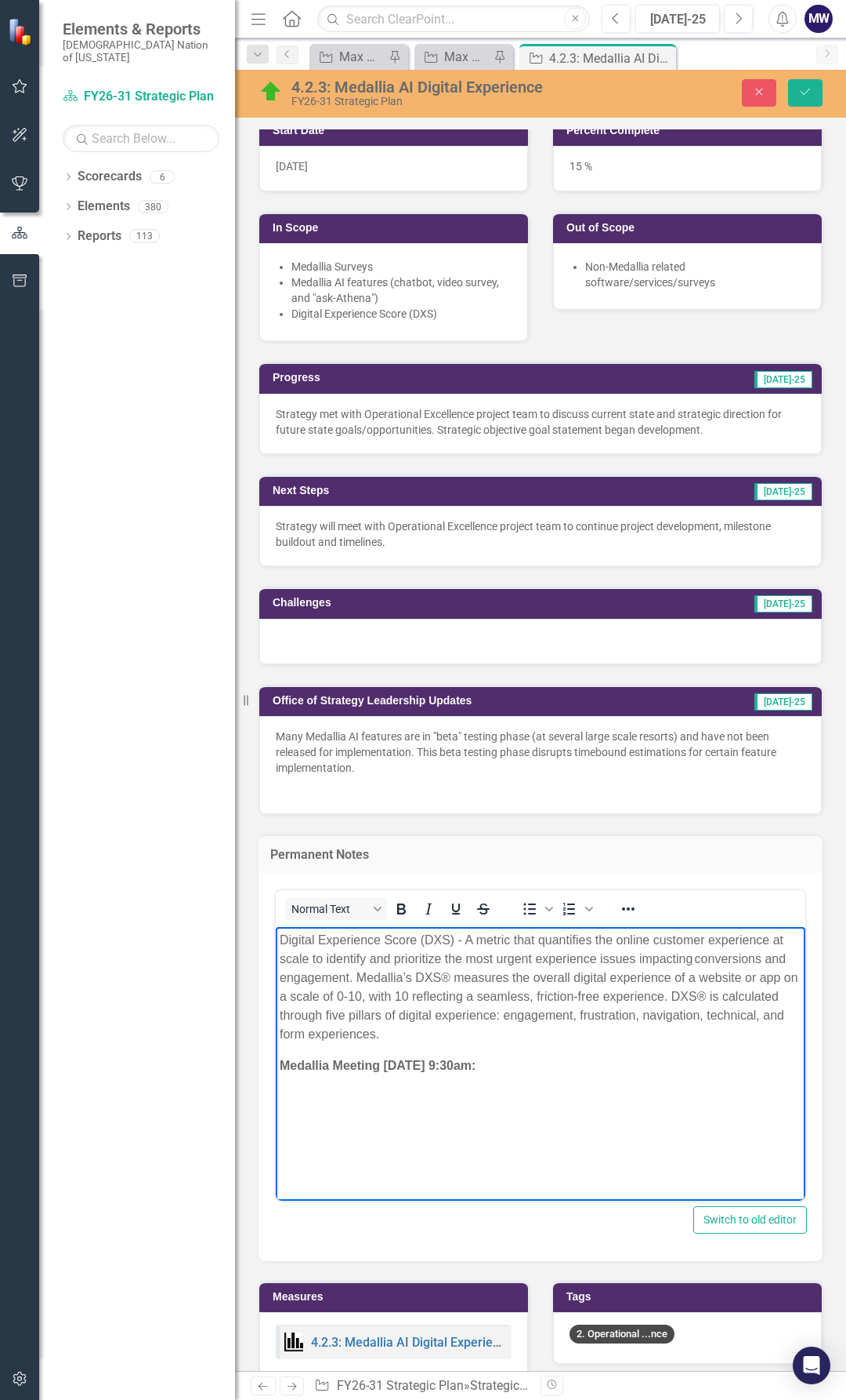
click at [305, 1088] on p "Rich Text Area. Press ALT-0 for help." at bounding box center [540, 1096] width 522 height 19
click at [447, 1094] on p "Is it included in our package? What are costs associated with implementing" at bounding box center [540, 1096] width 522 height 19
click at [560, 1123] on p "What are costs associated with implementing" at bounding box center [540, 1128] width 522 height 19
click at [522, 1097] on p "Is it included in our package?" at bounding box center [540, 1096] width 522 height 19
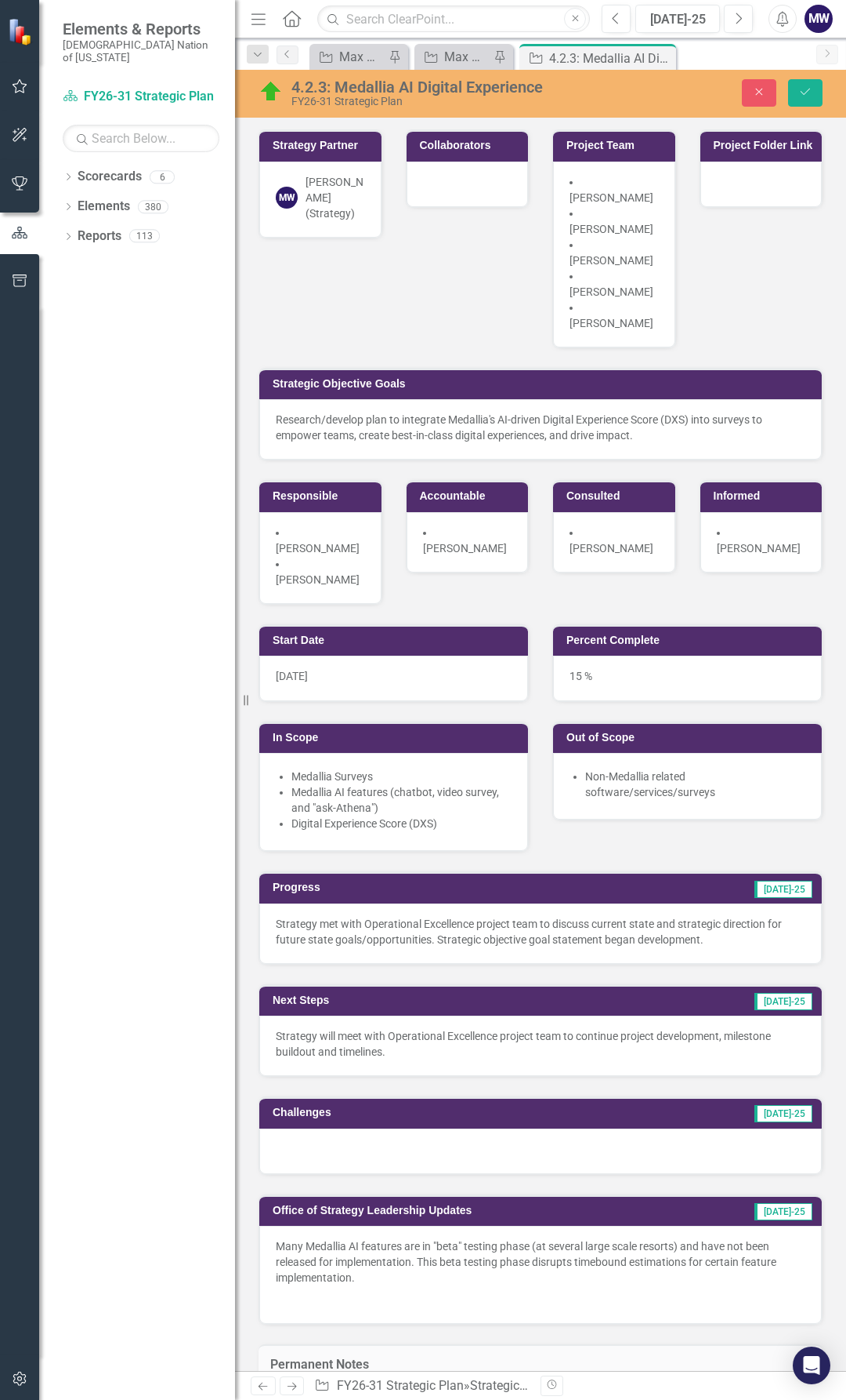
click at [444, 412] on div "Research/develop plan to integrate Medallia's AI-driven Digital Experience Scor…" at bounding box center [540, 427] width 530 height 31
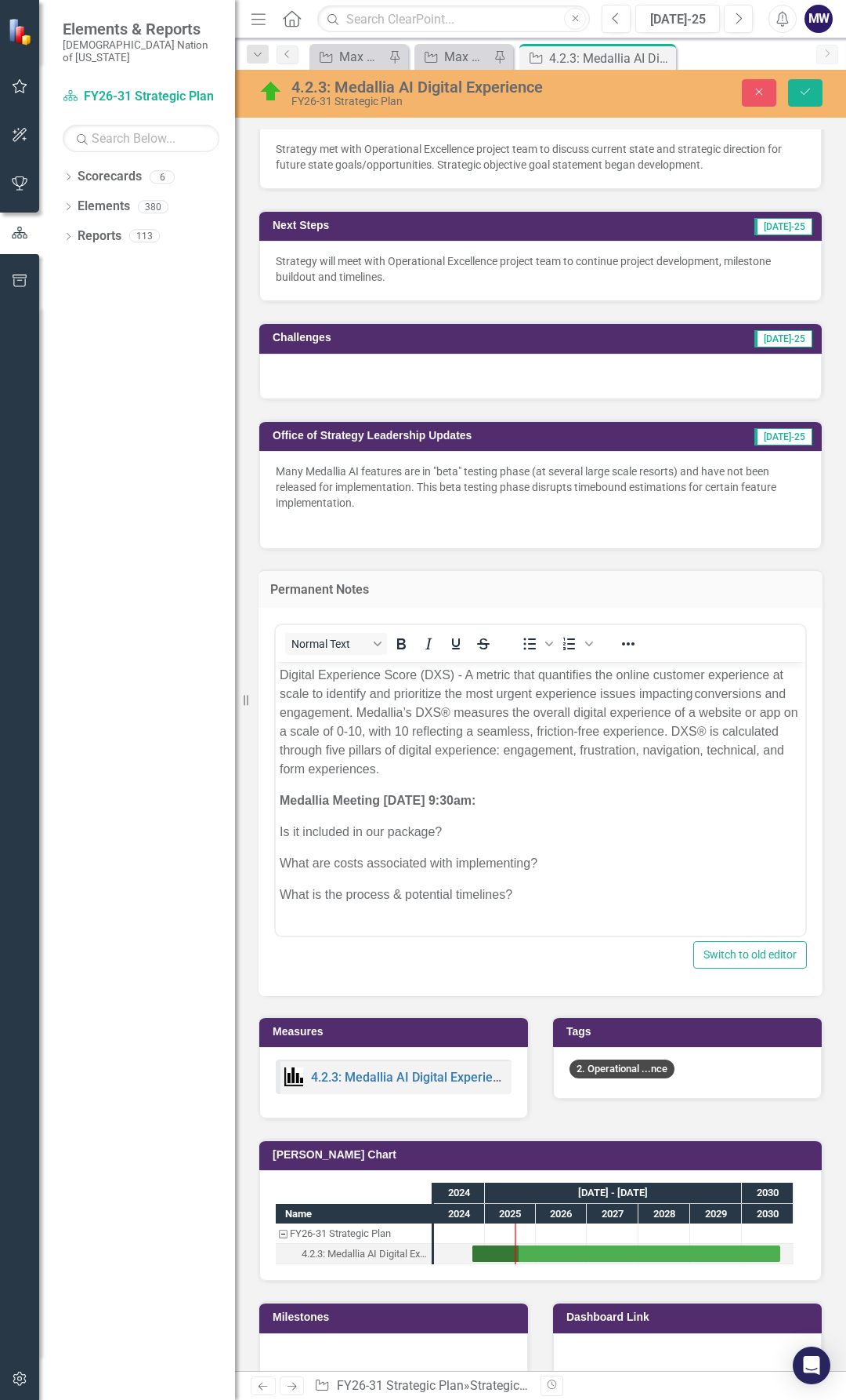
scroll to position [784, 0]
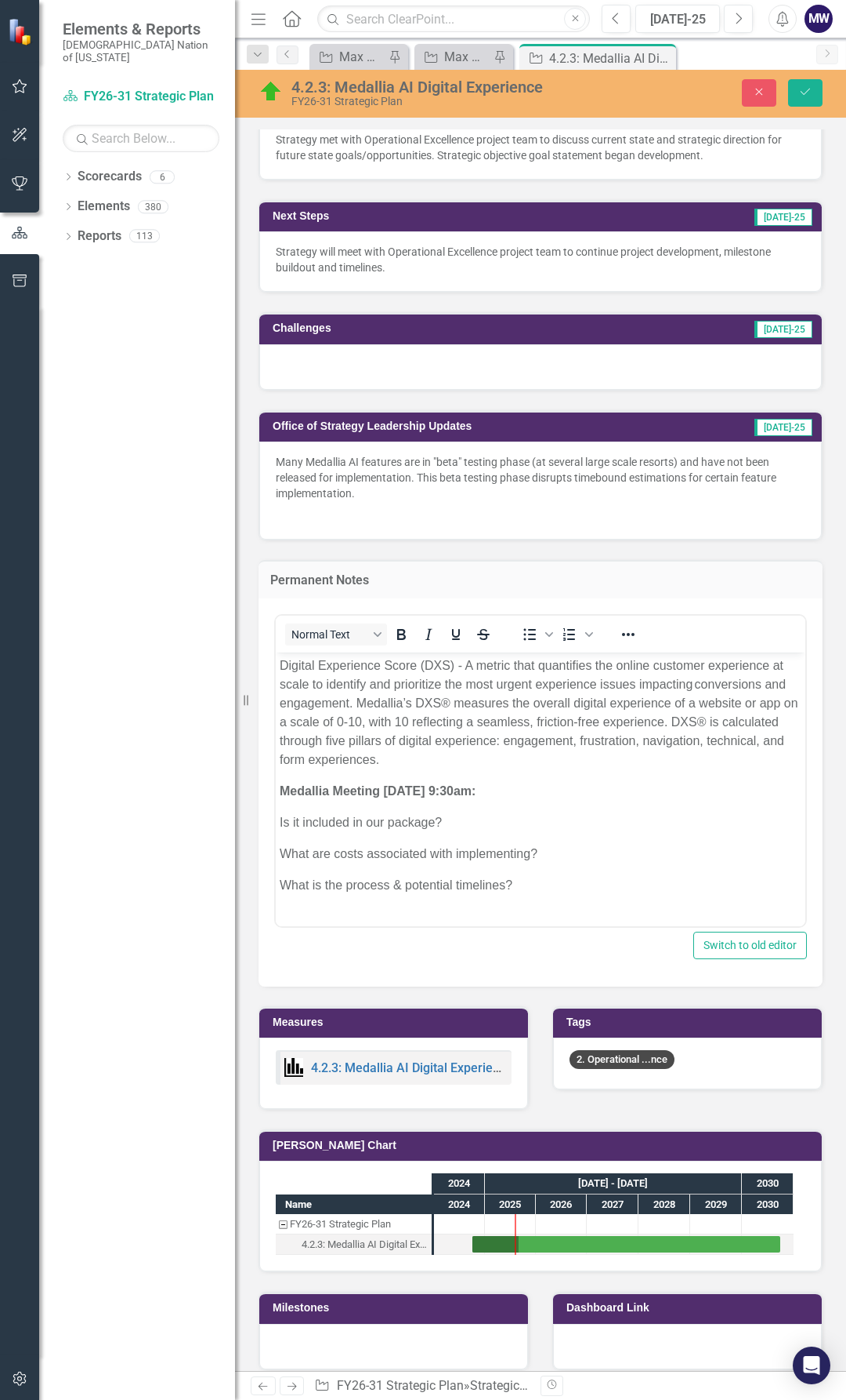
click at [468, 905] on body "Digital Experience Score (DXS) - A metric that quantifies the online customer e…" at bounding box center [540, 781] width 530 height 259
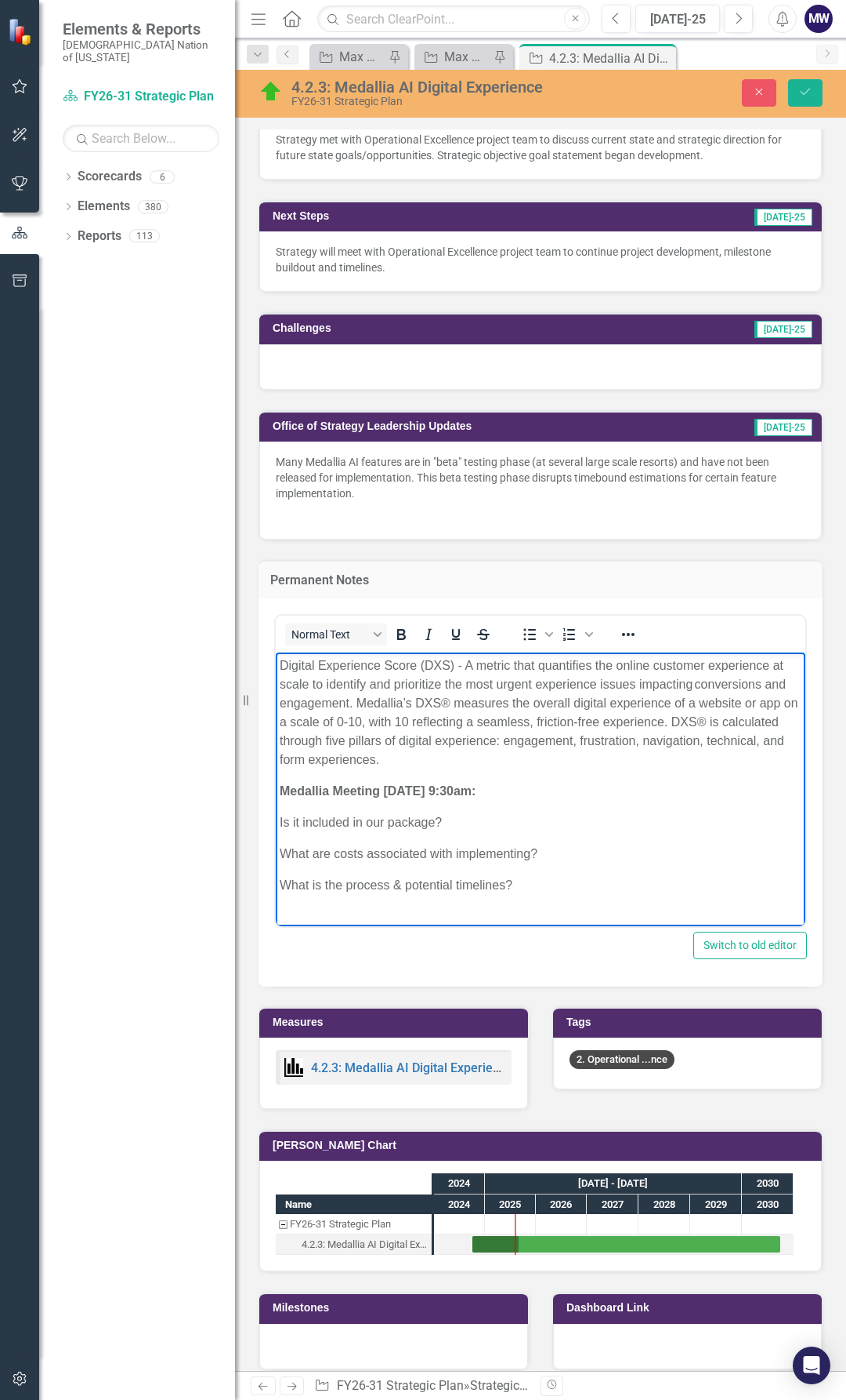
click at [535, 880] on p "What is the process & potential timelines?" at bounding box center [540, 885] width 522 height 19
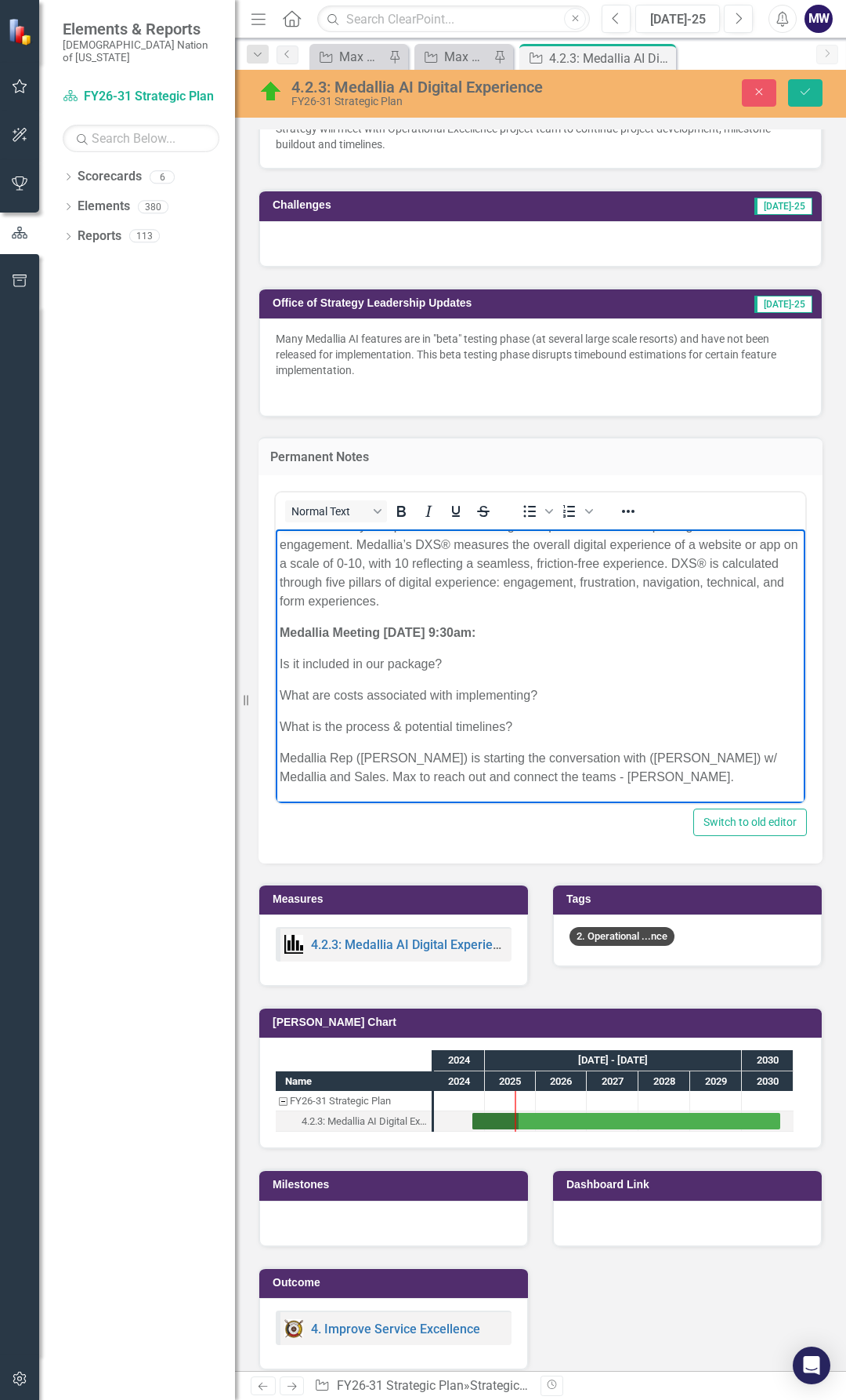
scroll to position [941, 0]
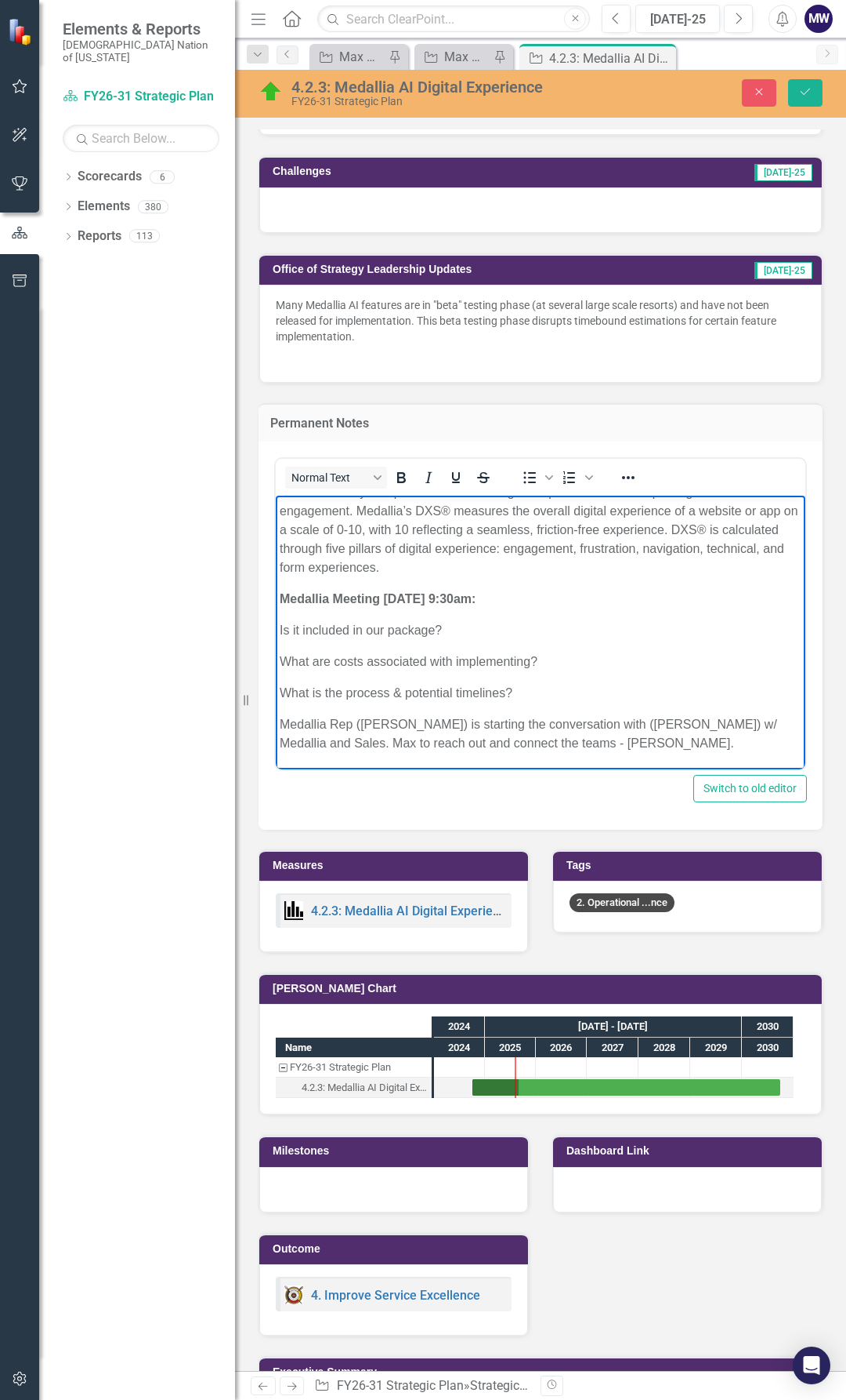
click at [642, 755] on body "Digital Experience Score (DXS) - A metric that quantifies the online customer e…" at bounding box center [540, 614] width 530 height 309
drag, startPoint x: 638, startPoint y: 745, endPoint x: 935, endPoint y: 1268, distance: 601.4
click at [638, 745] on p "Medallia Rep ([PERSON_NAME]) is starting the conversation with ([PERSON_NAME]) …" at bounding box center [540, 742] width 522 height 56
click at [444, 751] on p "Medallia Rep ([PERSON_NAME]) is starting the conversation with ([PERSON_NAME]) …" at bounding box center [540, 742] width 522 height 56
click at [386, 756] on p "Medallia Rep ([PERSON_NAME]) is starting the conversation with ([PERSON_NAME]) …" at bounding box center [540, 742] width 522 height 56
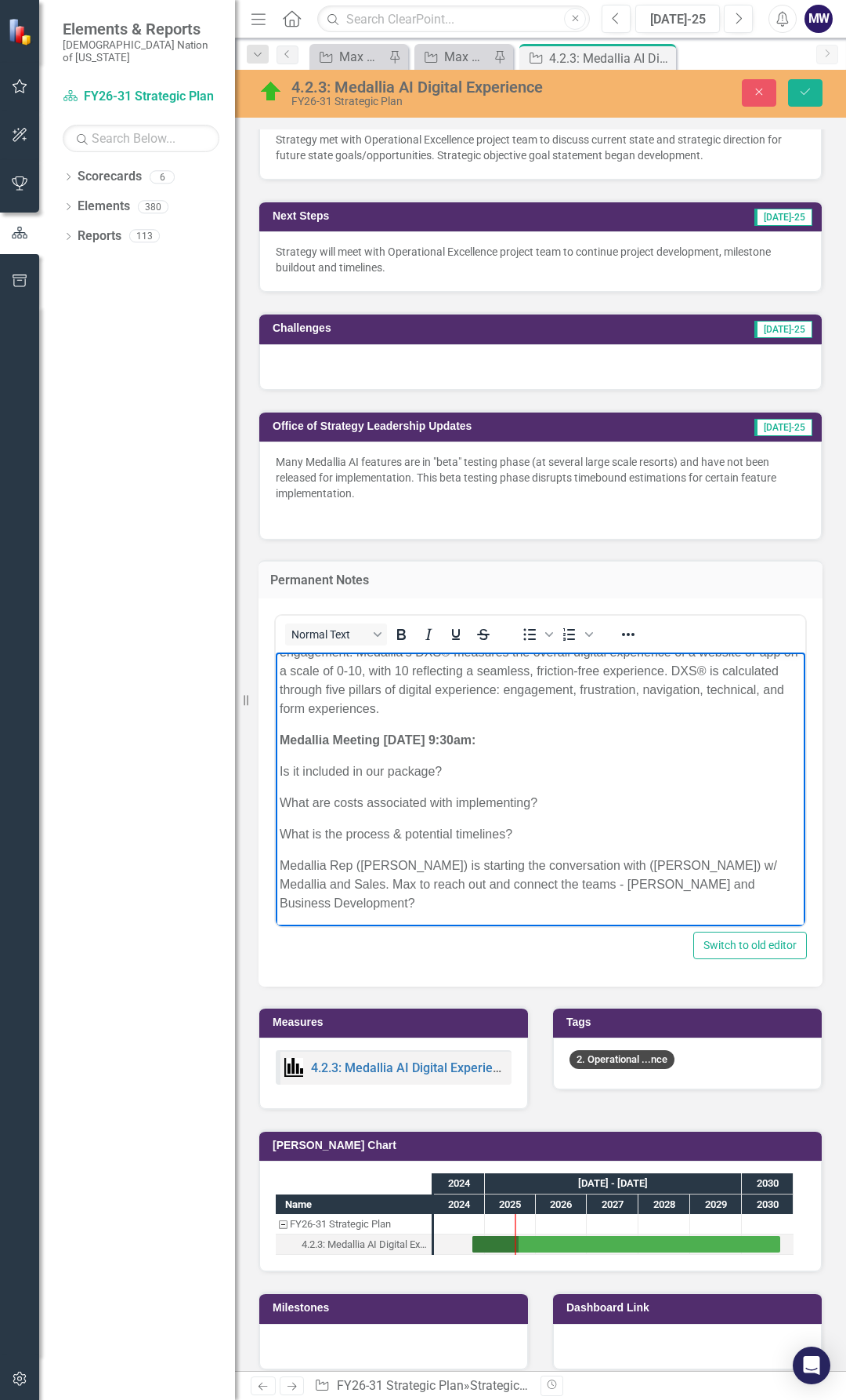
scroll to position [54, 0]
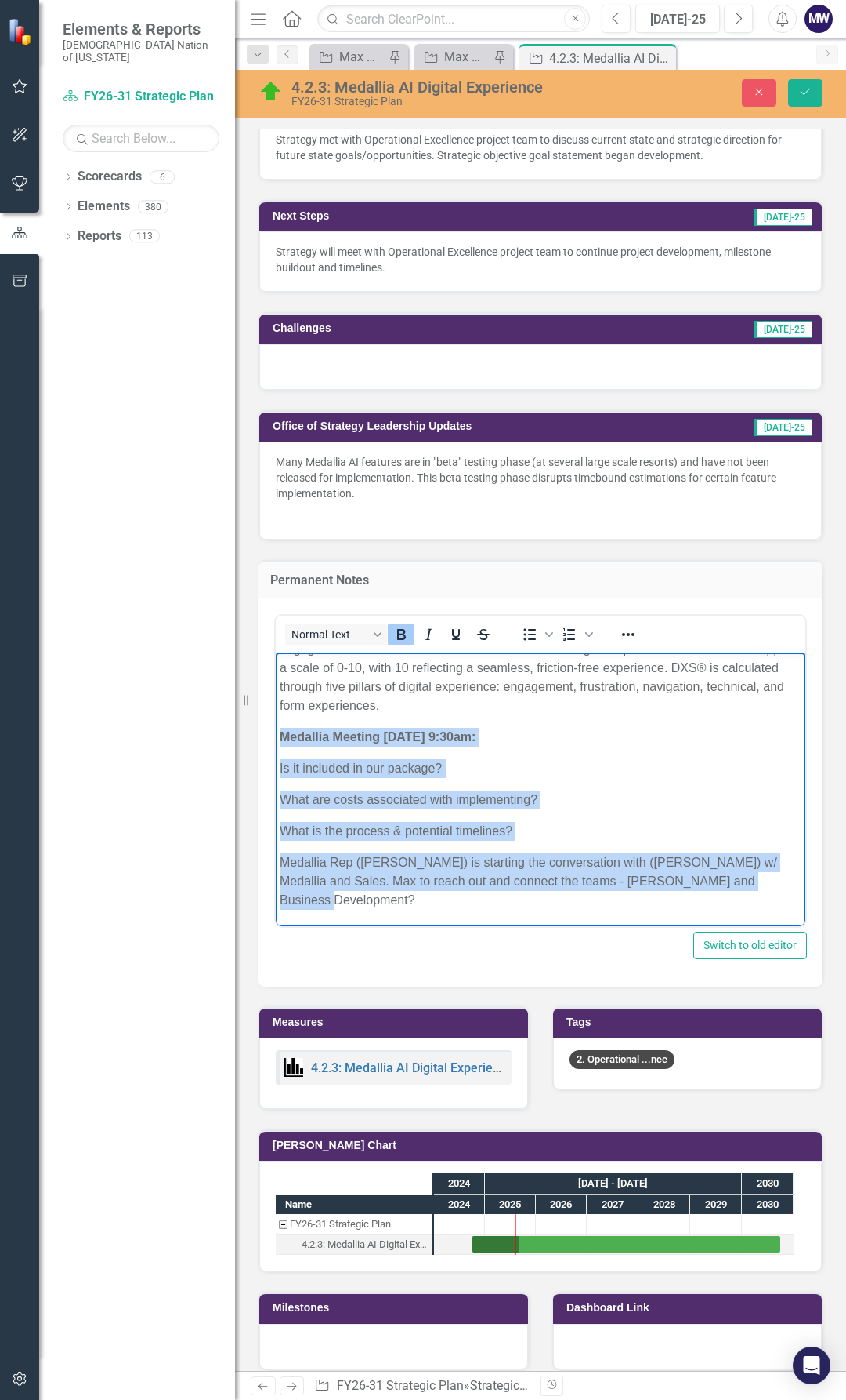
drag, startPoint x: 384, startPoint y: 903, endPoint x: 274, endPoint y: 723, distance: 211.0
click at [276, 723] on html "Digital Experience Score (DXS) - A metric that quantifies the online customer e…" at bounding box center [540, 761] width 530 height 327
copy body "Medallia Meeting [DATE] 9:30am: Is it included in our package? What are costs a…"
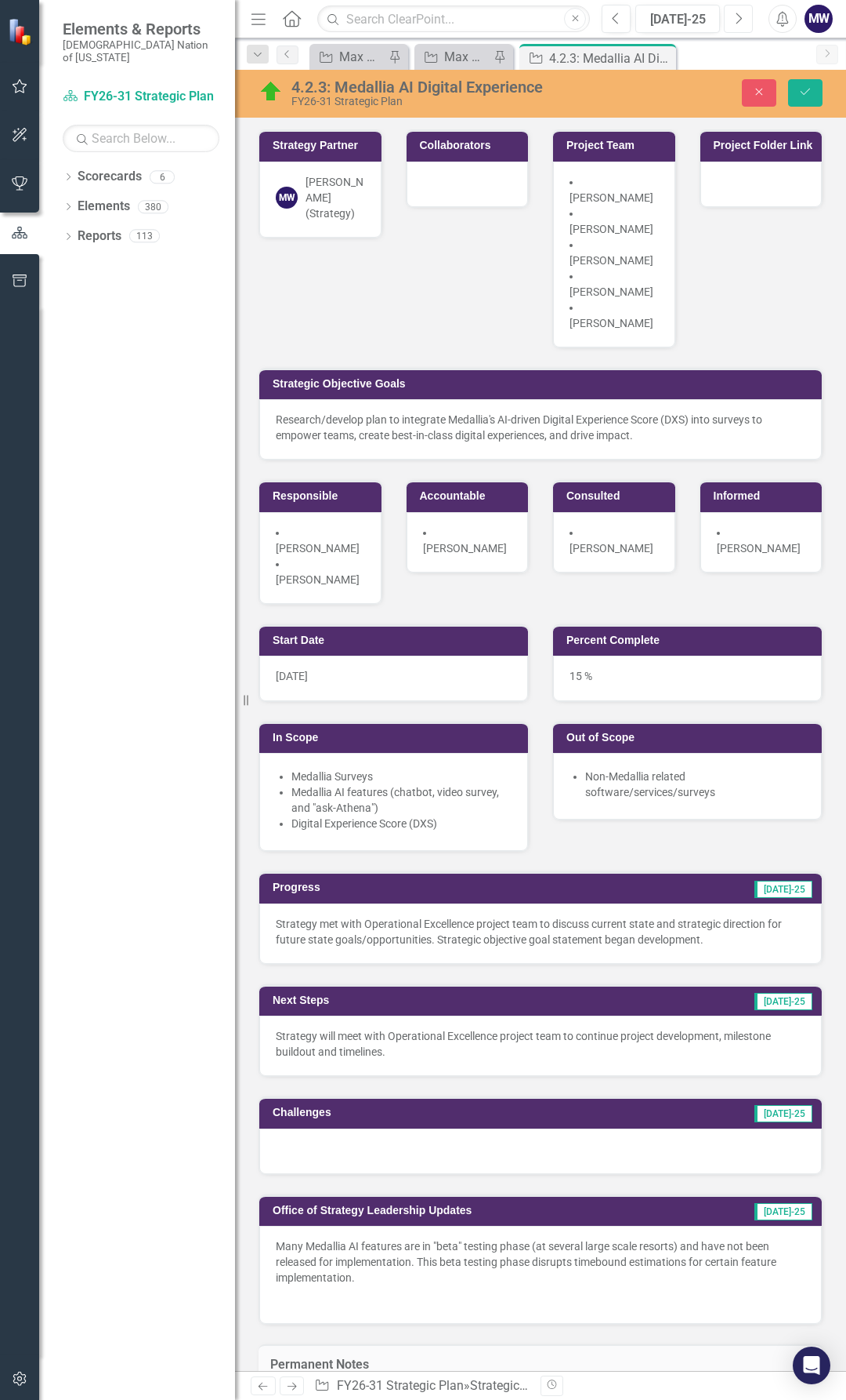
click at [736, 17] on icon "Next" at bounding box center [738, 19] width 8 height 14
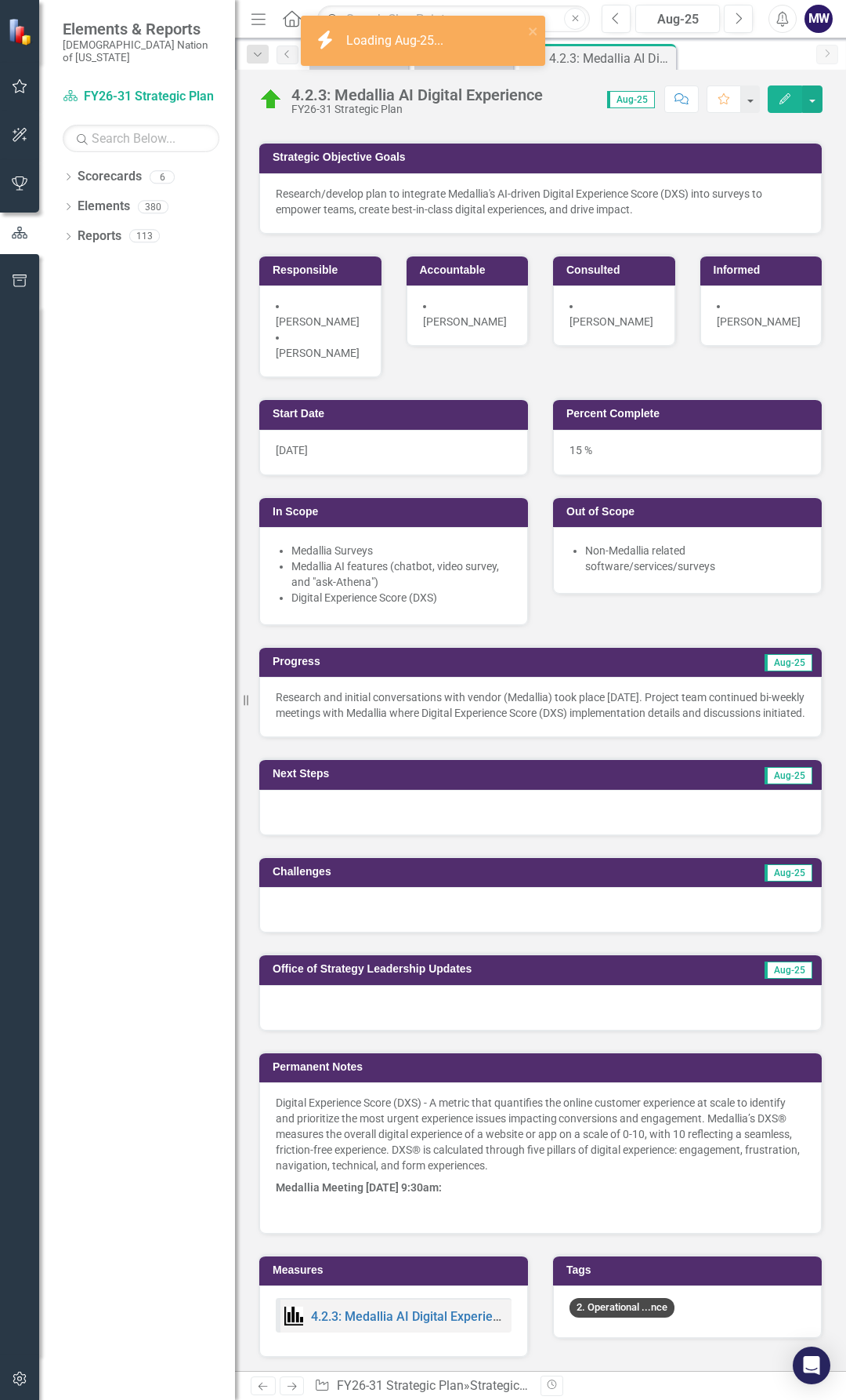
scroll to position [236, 0]
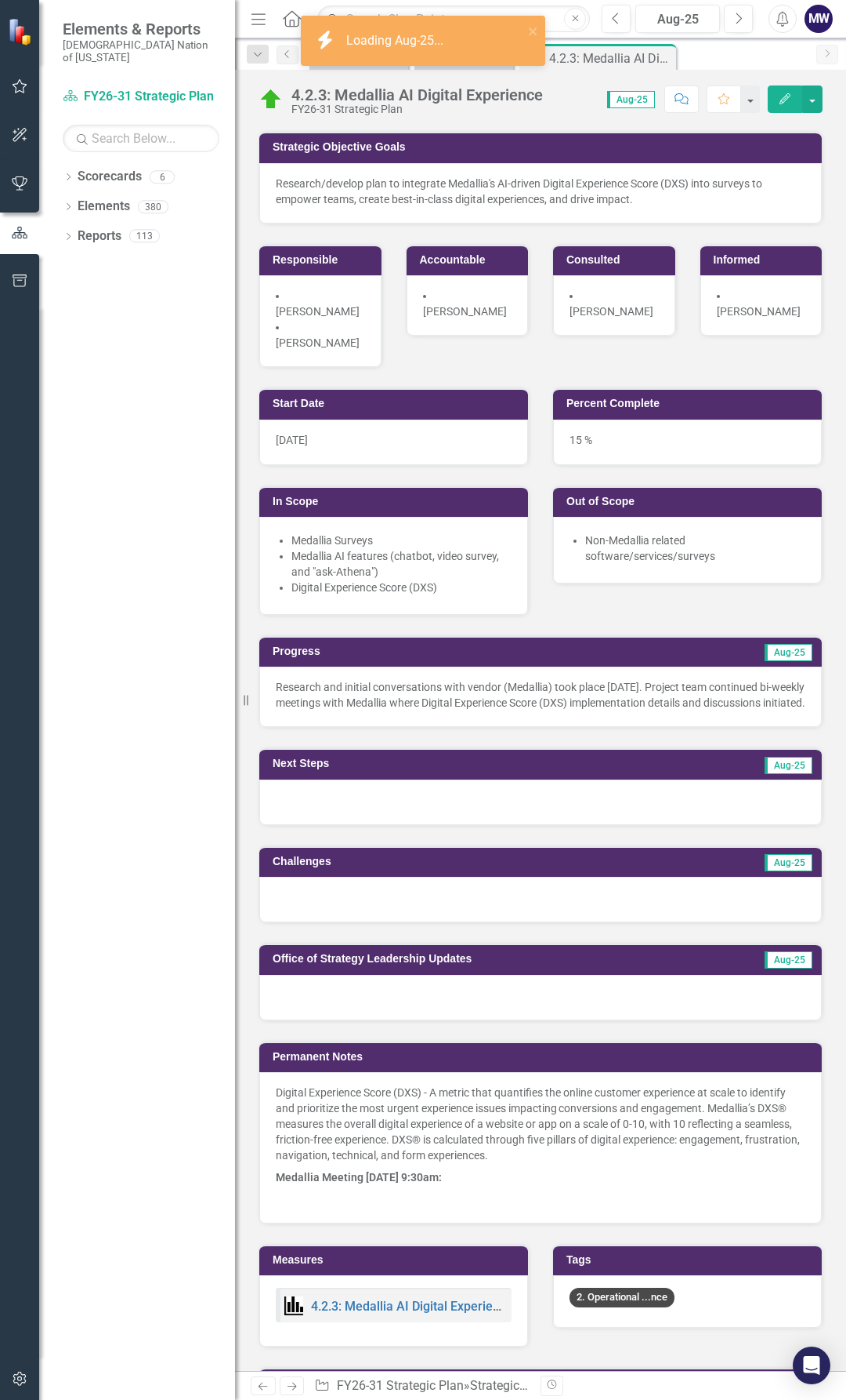
click at [405, 1148] on p at bounding box center [540, 1197] width 530 height 19
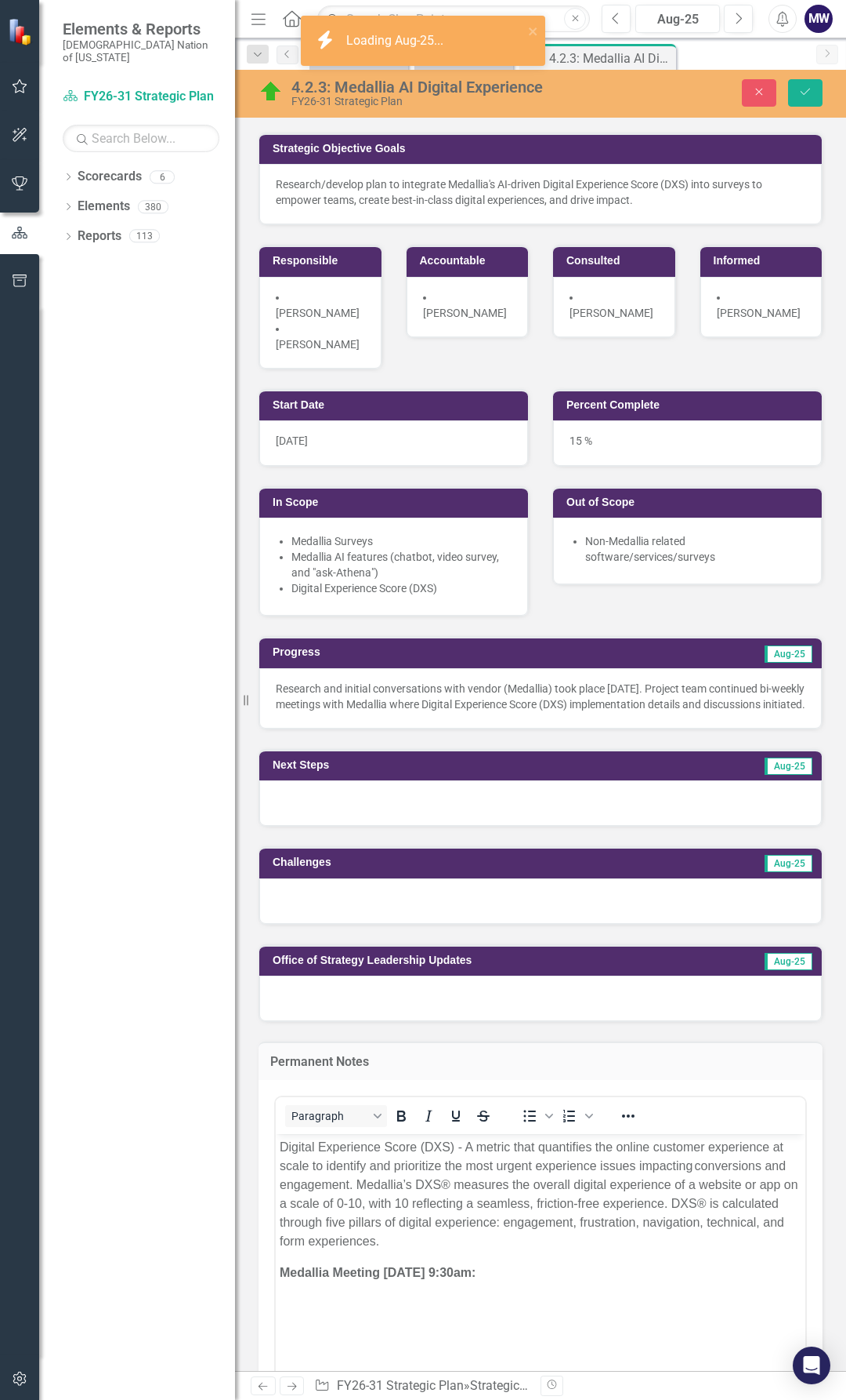
scroll to position [0, 0]
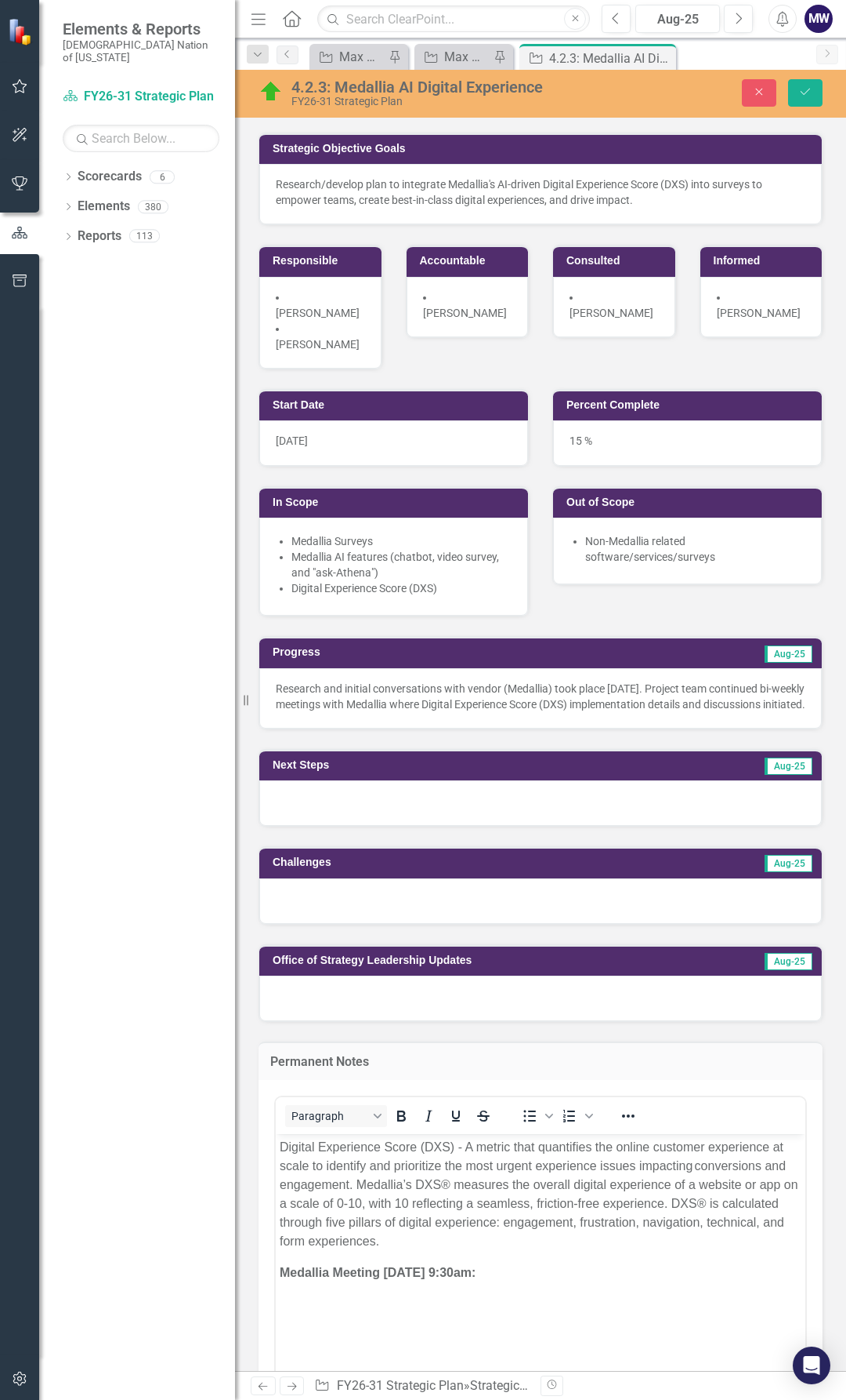
click at [391, 1148] on body "Digital Experience Score (DXS) - A metric that quantifies the online customer e…" at bounding box center [540, 1251] width 530 height 236
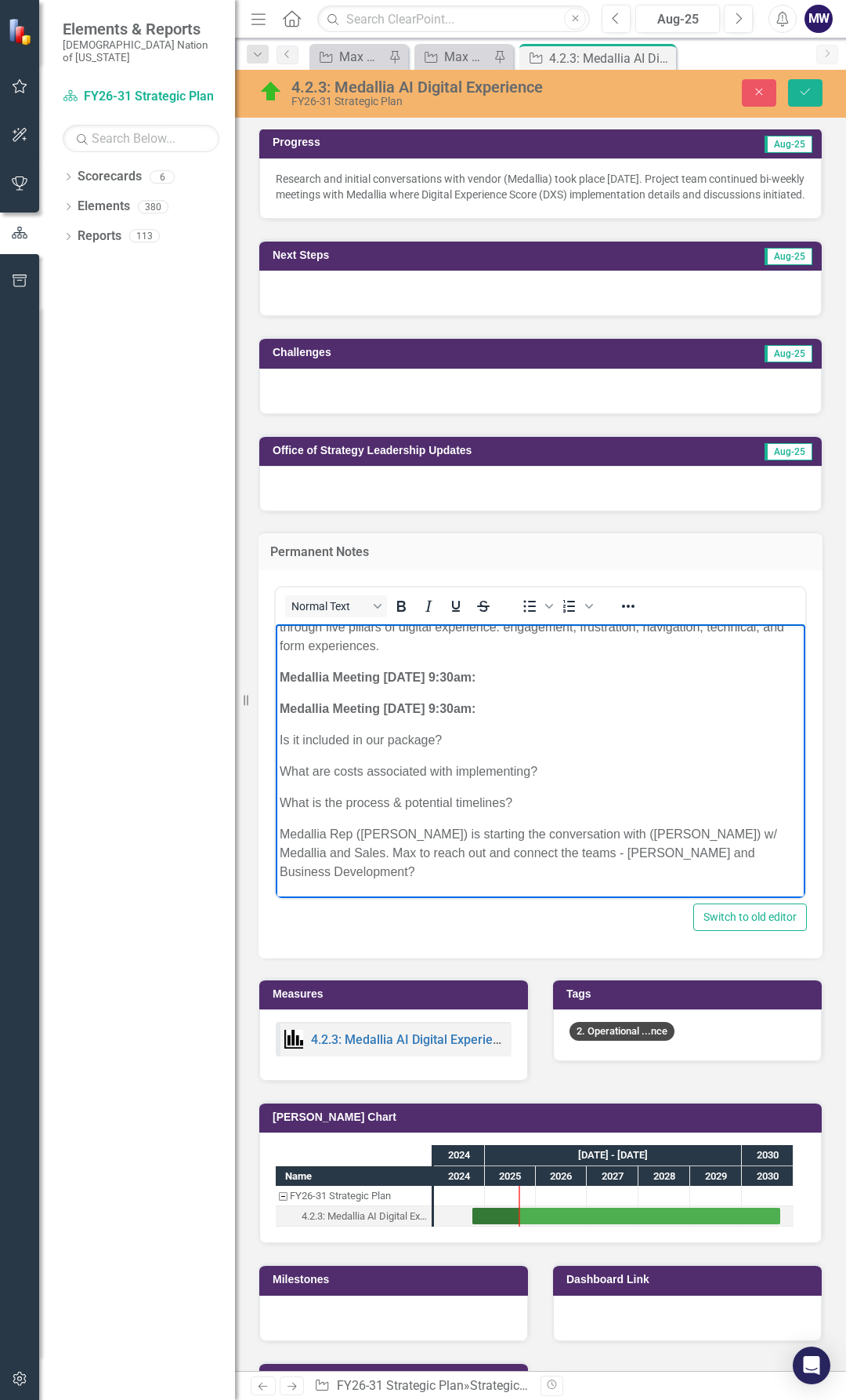
scroll to position [862, 0]
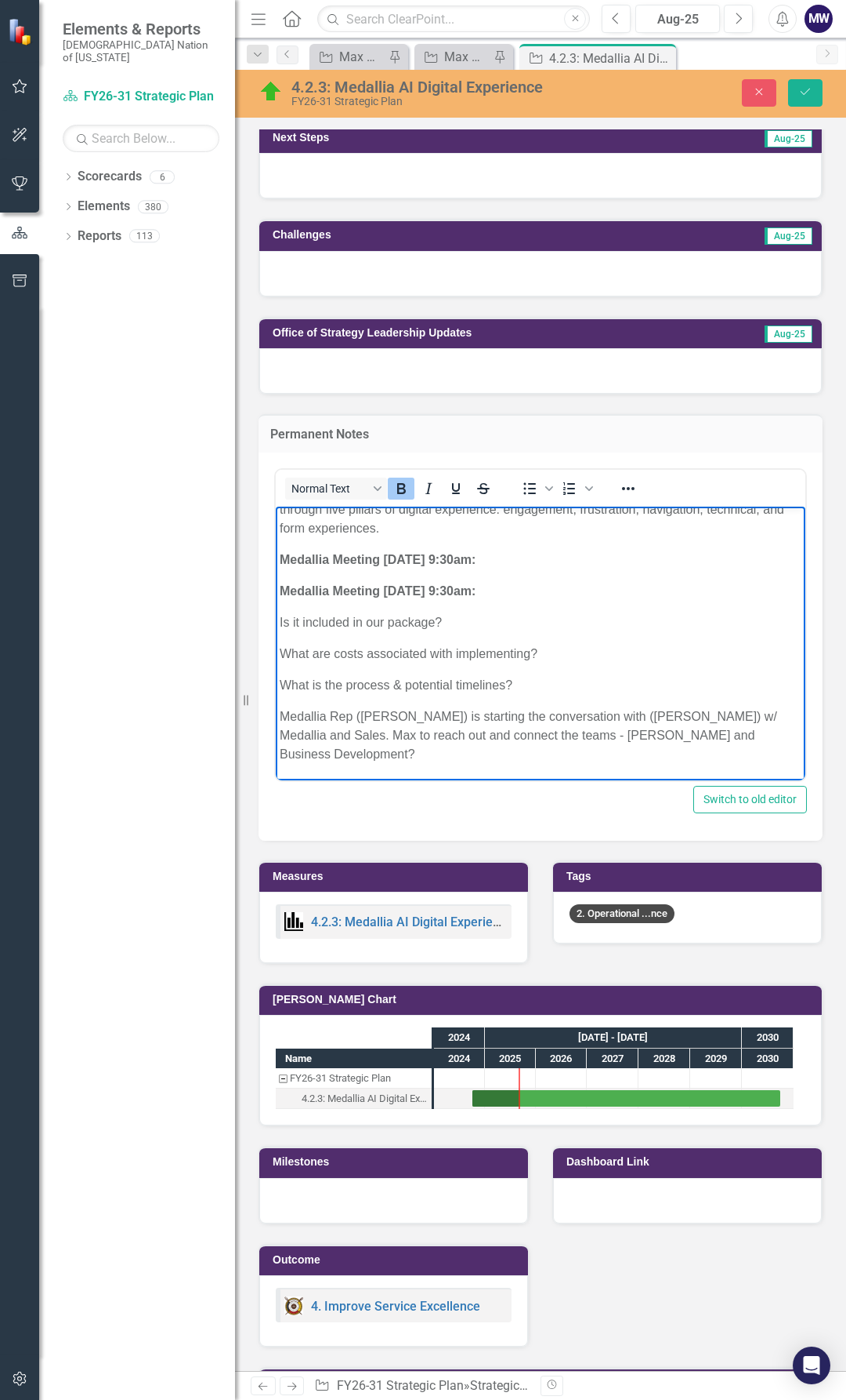
drag, startPoint x: 539, startPoint y: 565, endPoint x: 267, endPoint y: 553, distance: 272.3
click at [276, 553] on html "Digital Experience Score (DXS) - A metric that quantifies the online customer e…" at bounding box center [540, 600] width 530 height 359
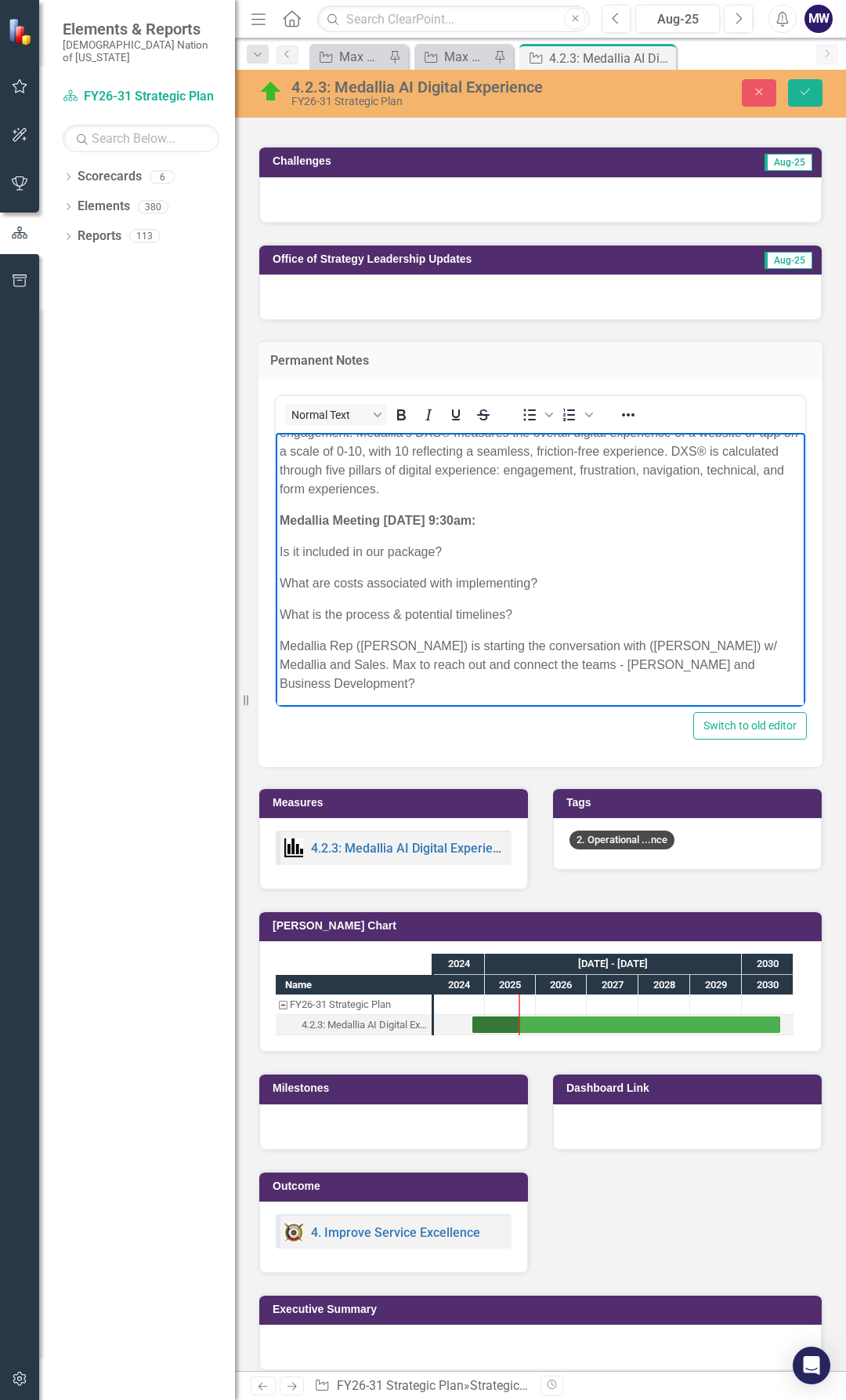
scroll to position [54, 0]
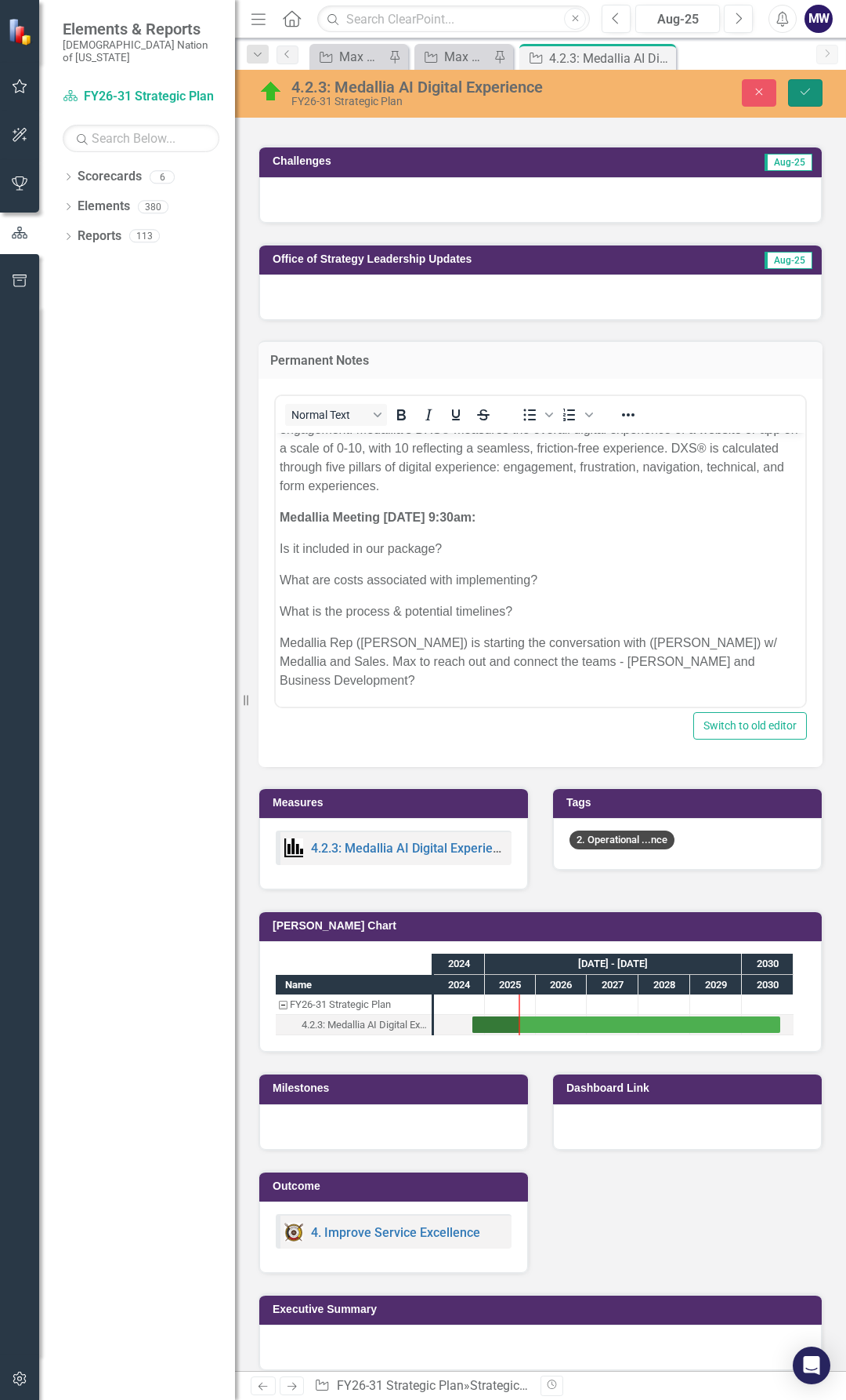
click at [803, 92] on icon "Save" at bounding box center [806, 92] width 14 height 11
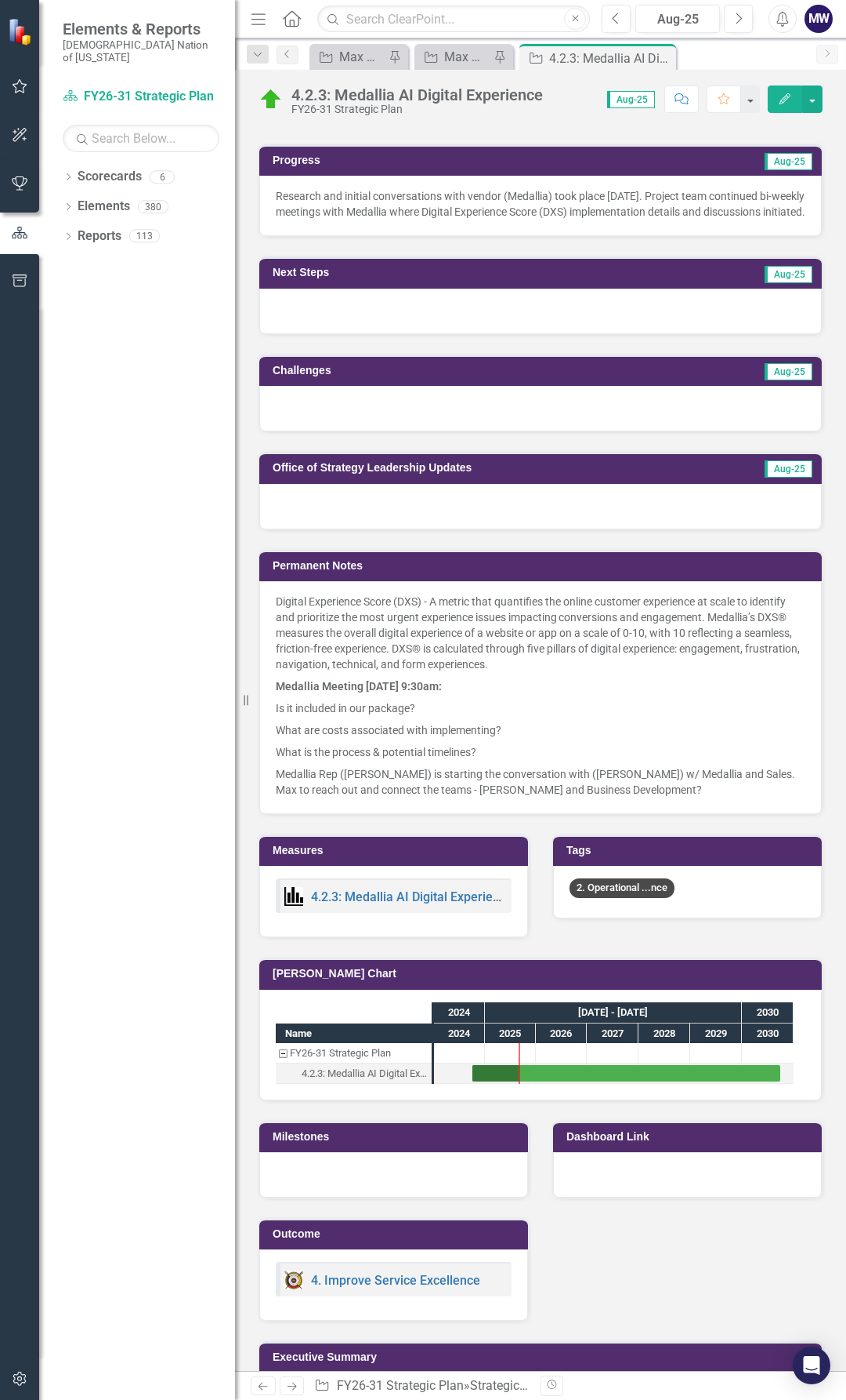
scroll to position [775, 0]
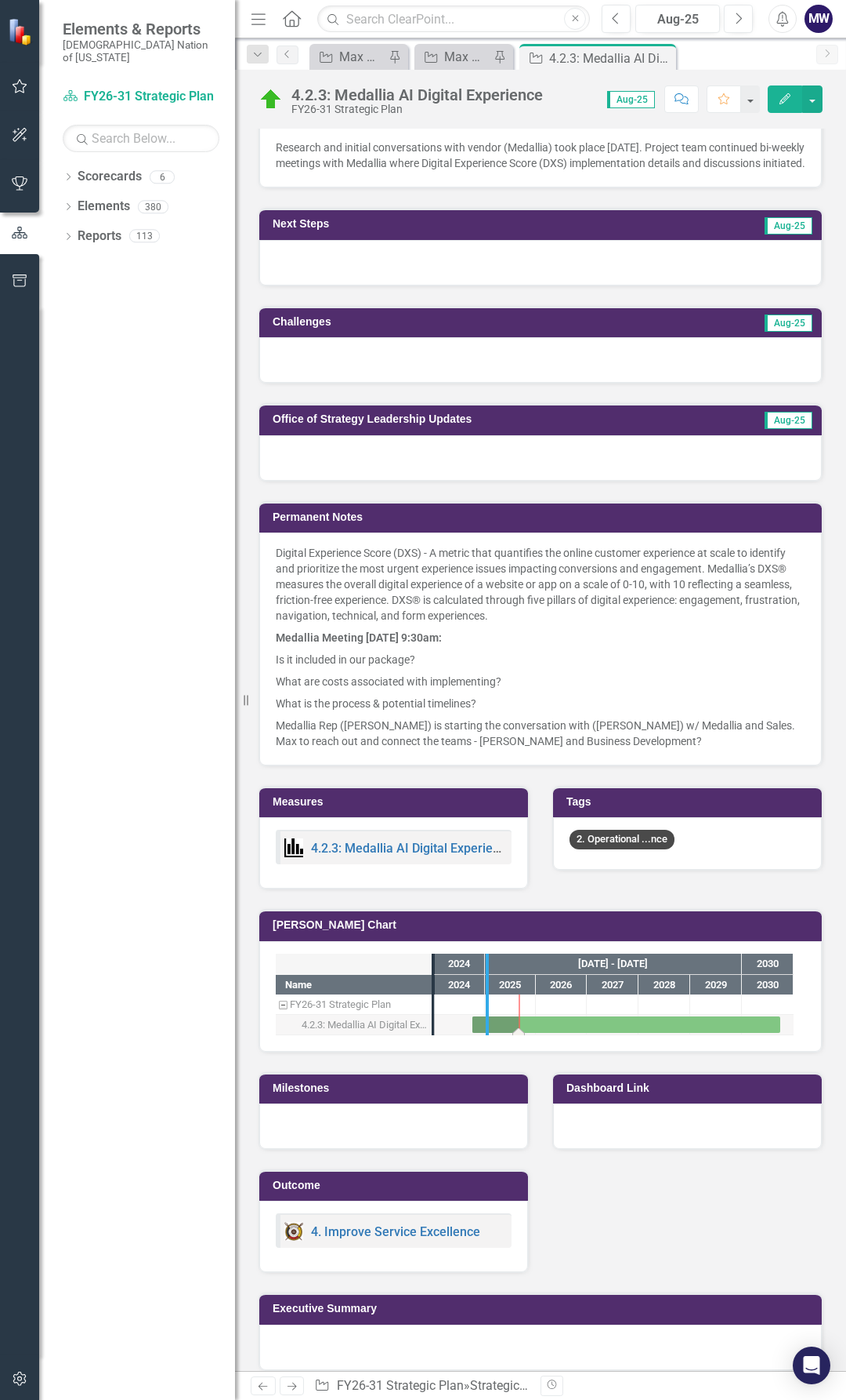
drag, startPoint x: 435, startPoint y: 1012, endPoint x: 507, endPoint y: 1008, distance: 72.1
drag, startPoint x: 500, startPoint y: 1010, endPoint x: 470, endPoint y: 1015, distance: 30.4
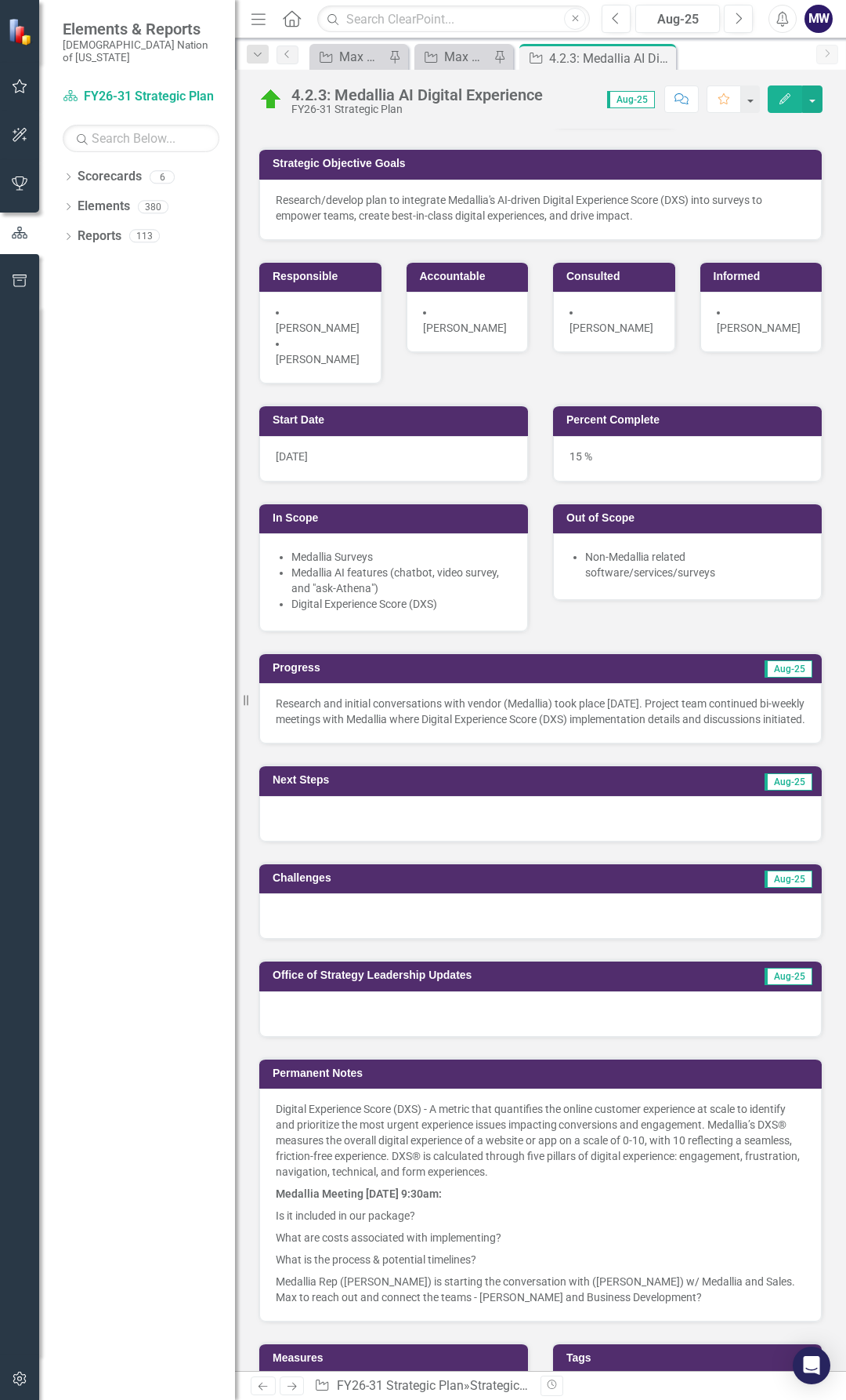
scroll to position [0, 0]
